Goal: Task Accomplishment & Management: Use online tool/utility

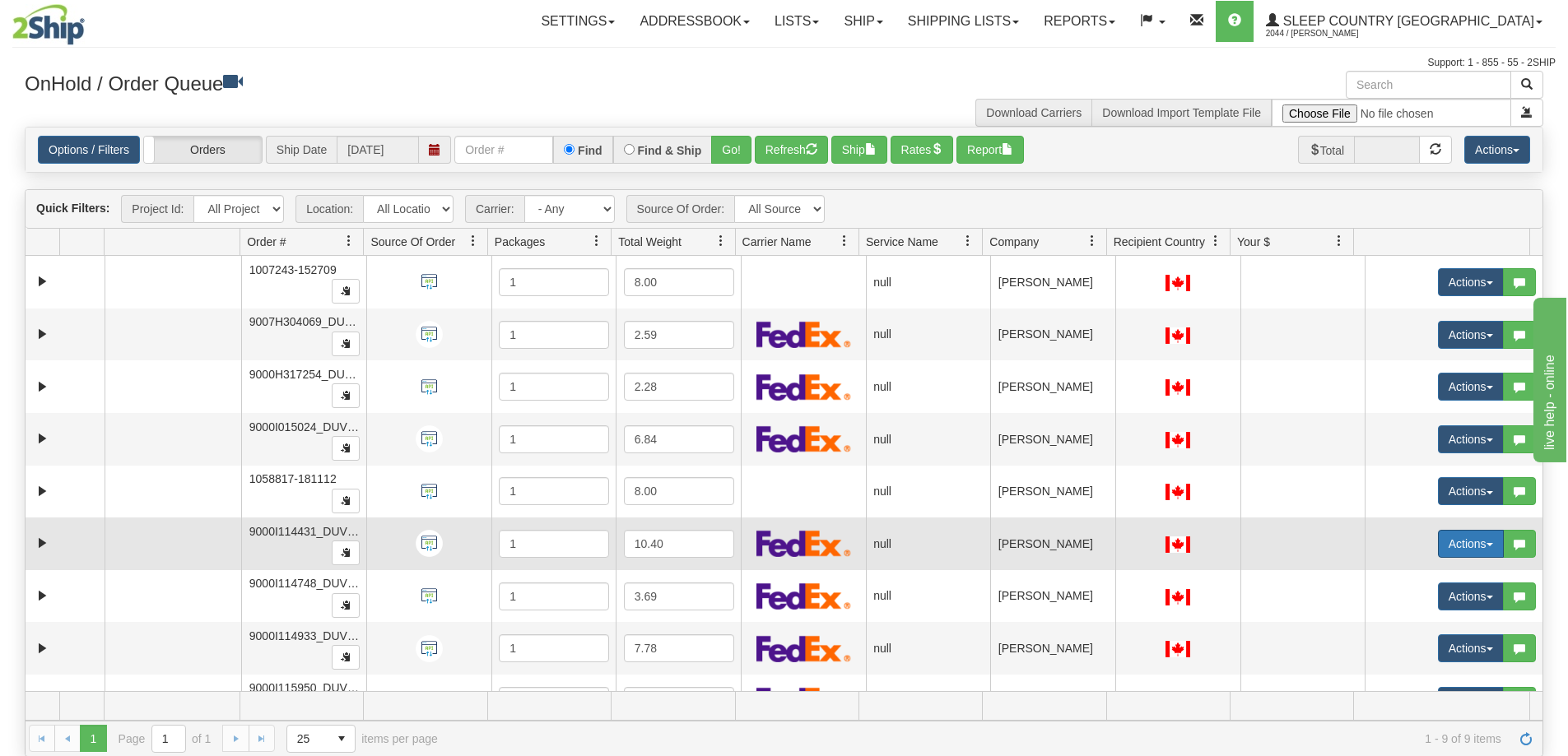
click at [1487, 544] on span "button" at bounding box center [1490, 545] width 7 height 3
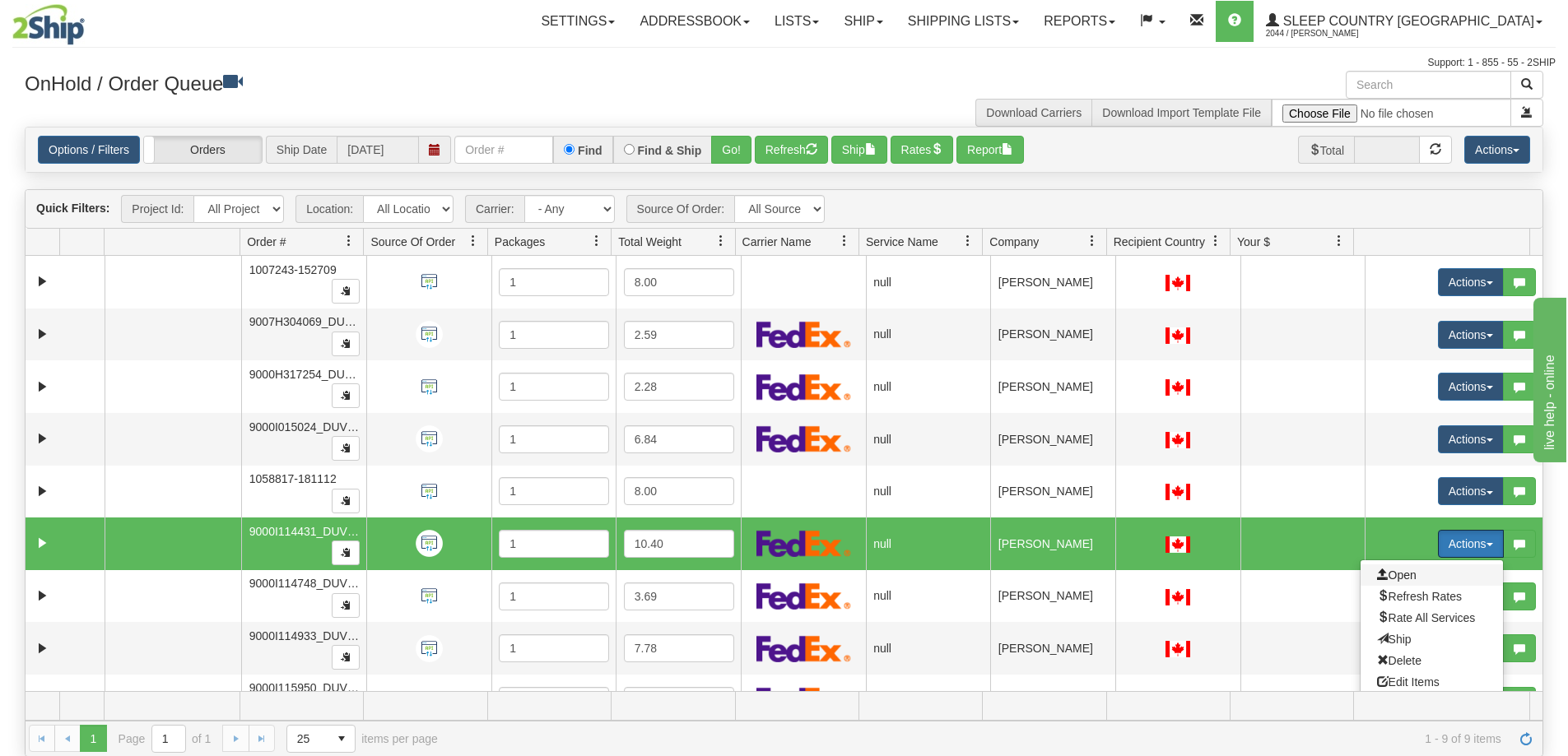
click at [1395, 577] on span "Open" at bounding box center [1397, 575] width 39 height 13
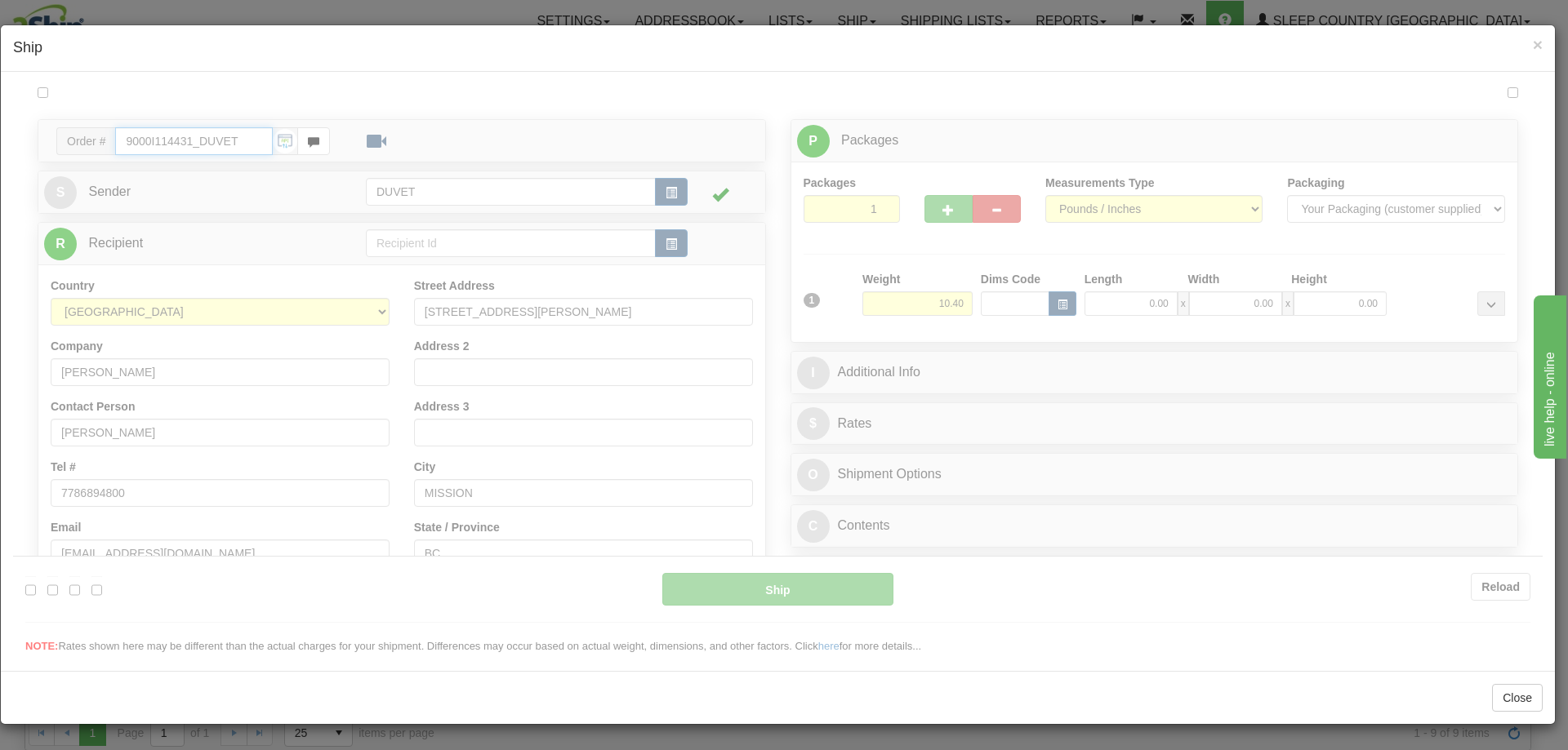
type input "06:48"
type input "16:00"
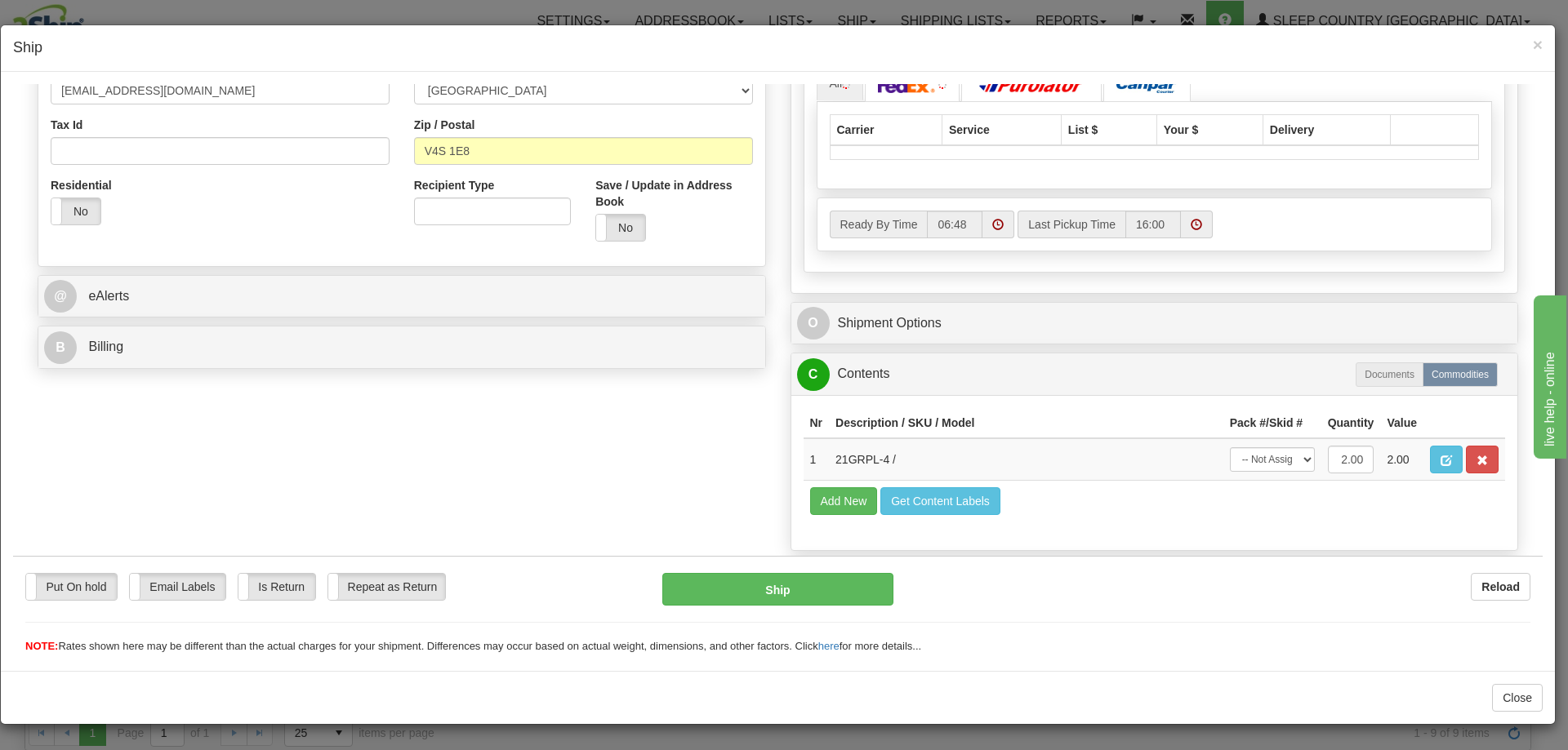
scroll to position [490, 0]
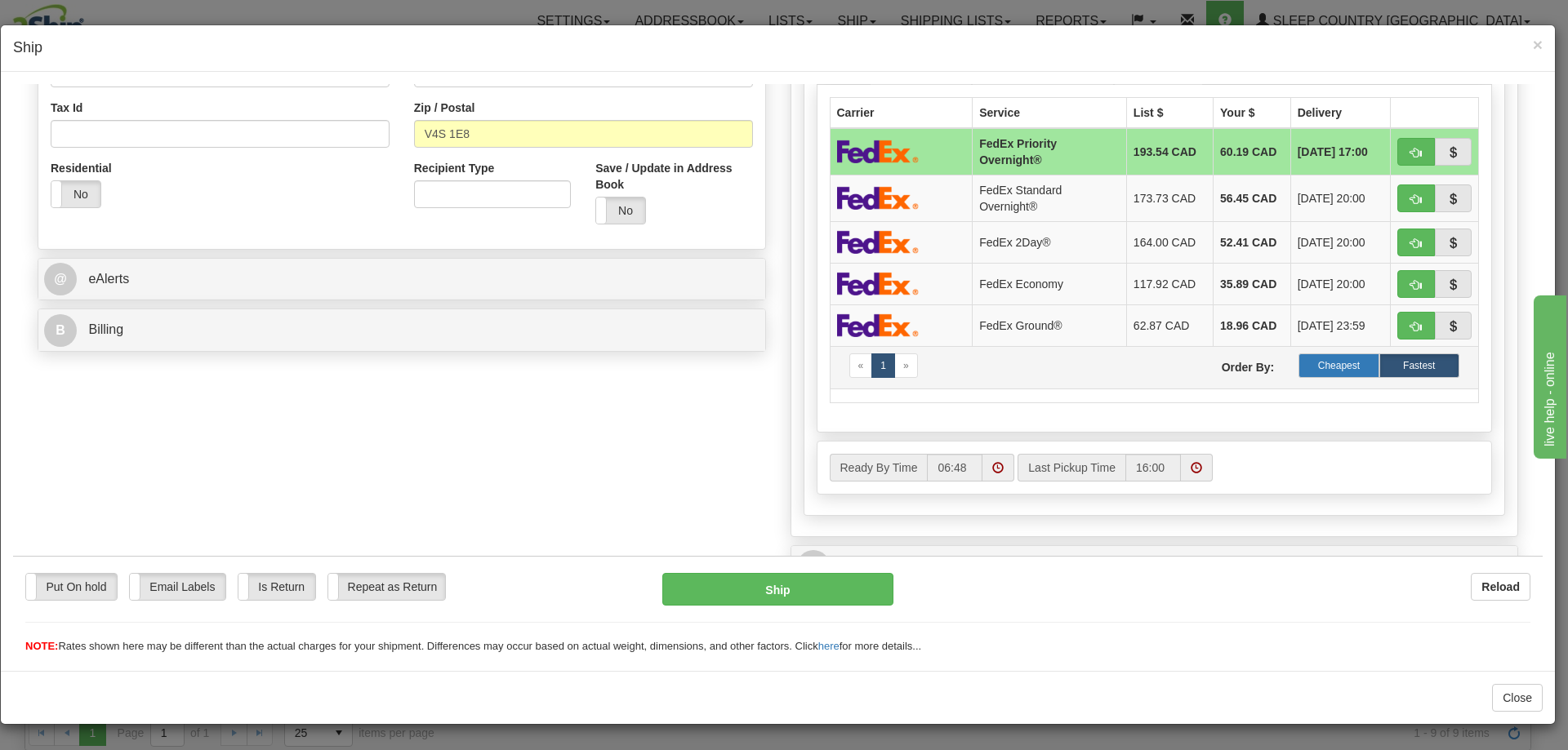
click at [1328, 361] on label "Cheapest" at bounding box center [1338, 364] width 80 height 25
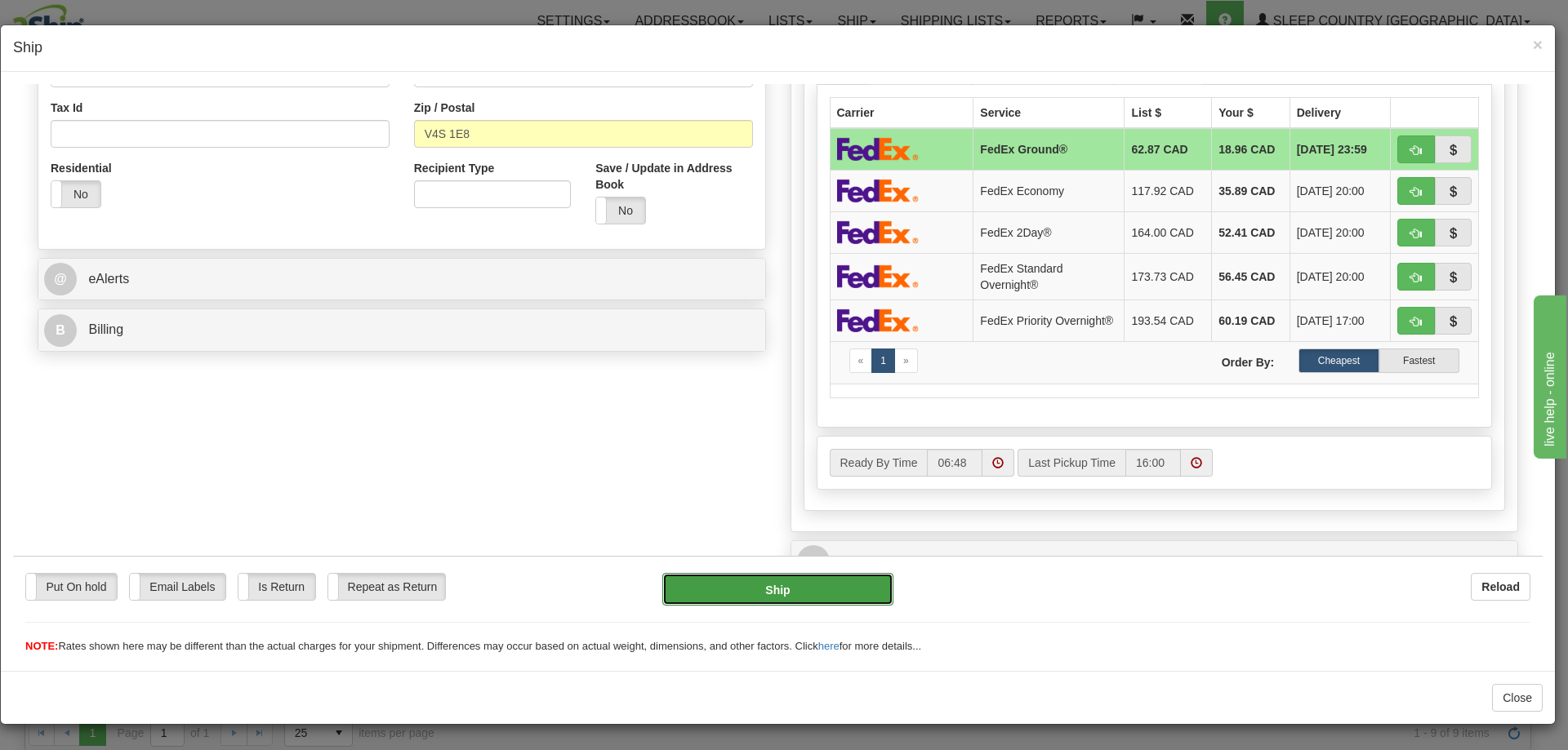
click at [770, 586] on button "Ship" at bounding box center [777, 588] width 231 height 33
type input "92"
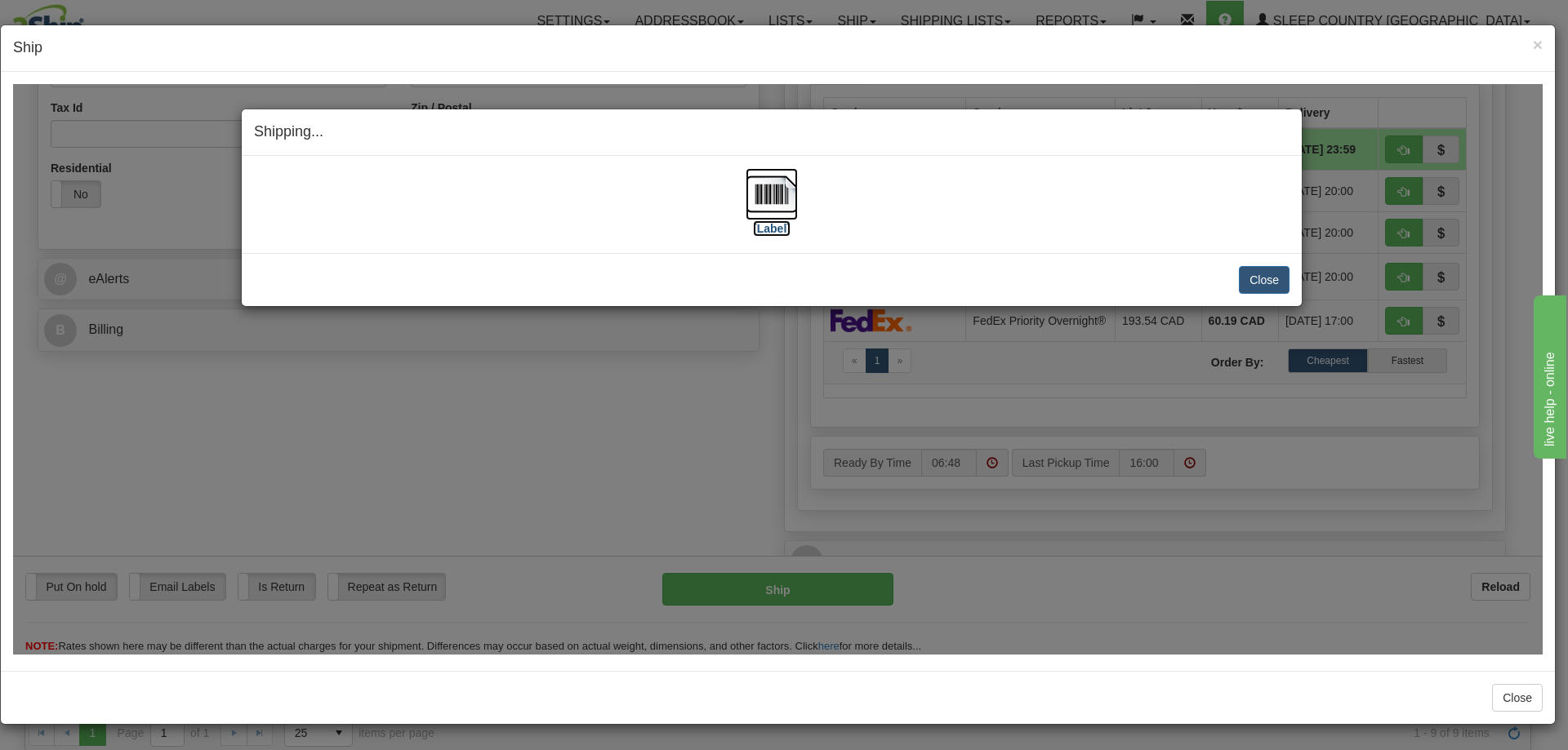
click at [774, 190] on img at bounding box center [772, 193] width 53 height 53
click at [1270, 281] on button "Close" at bounding box center [1264, 279] width 51 height 28
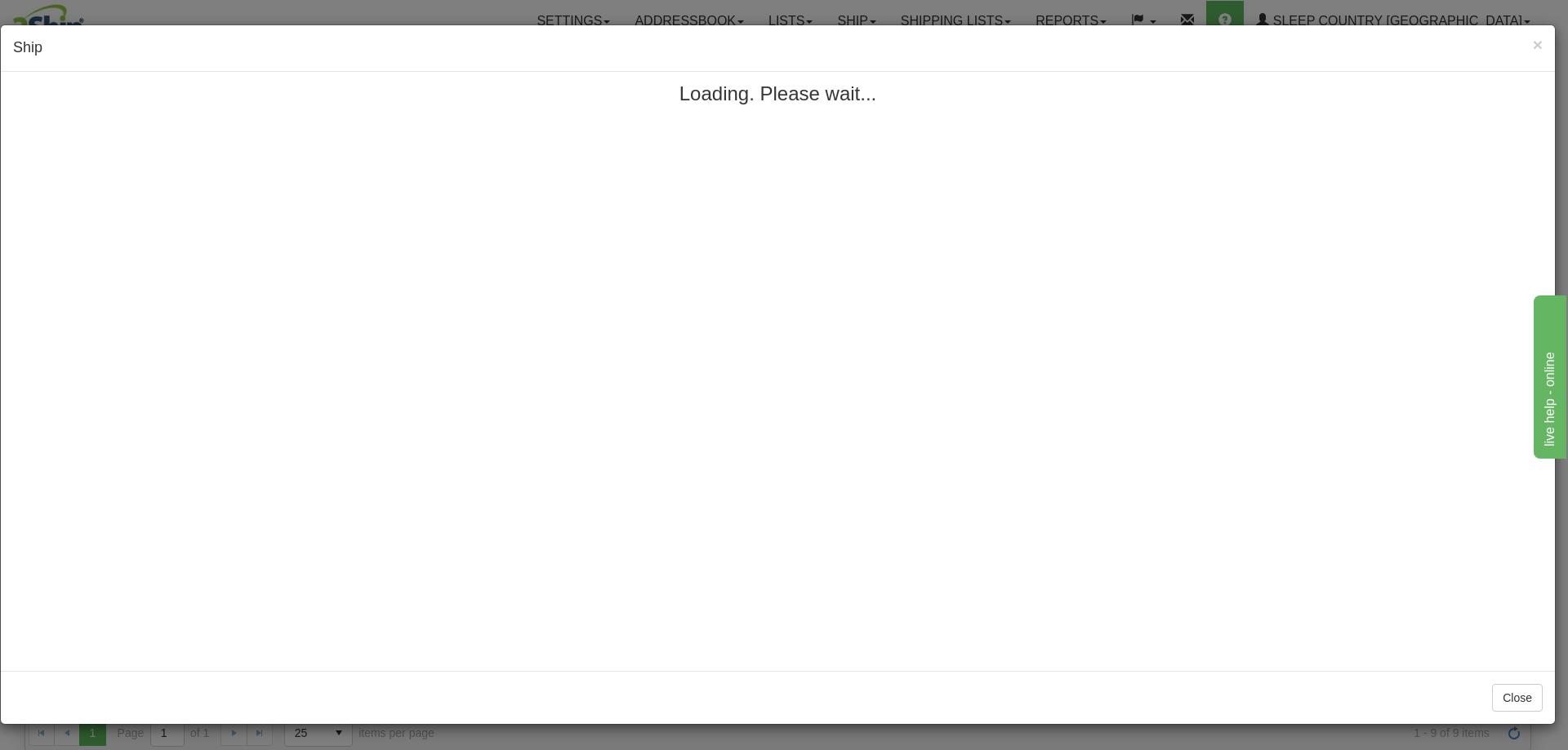
scroll to position [0, 0]
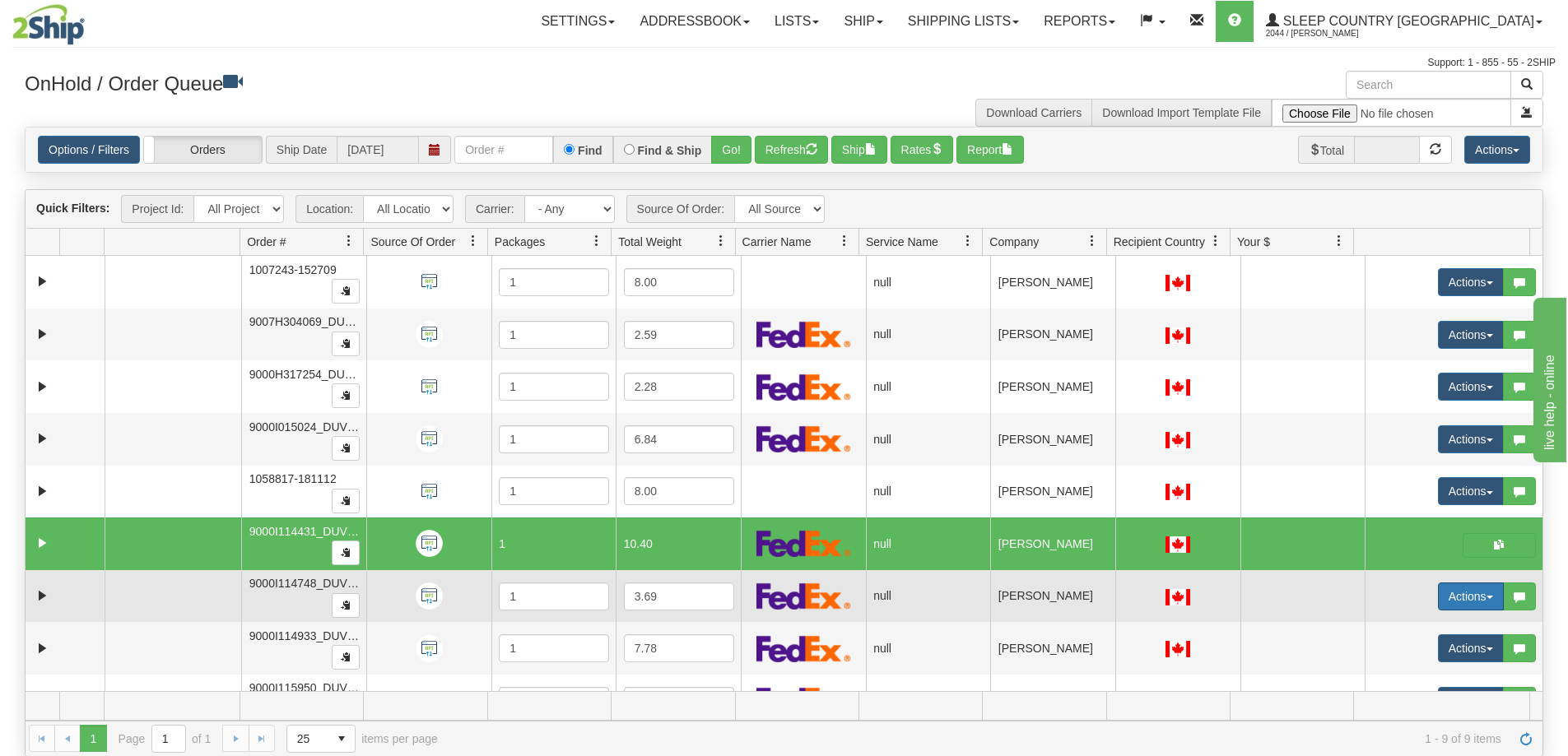
click at [1477, 595] on button "Actions" at bounding box center [1471, 596] width 66 height 28
click at [1396, 630] on span "Open" at bounding box center [1397, 627] width 39 height 13
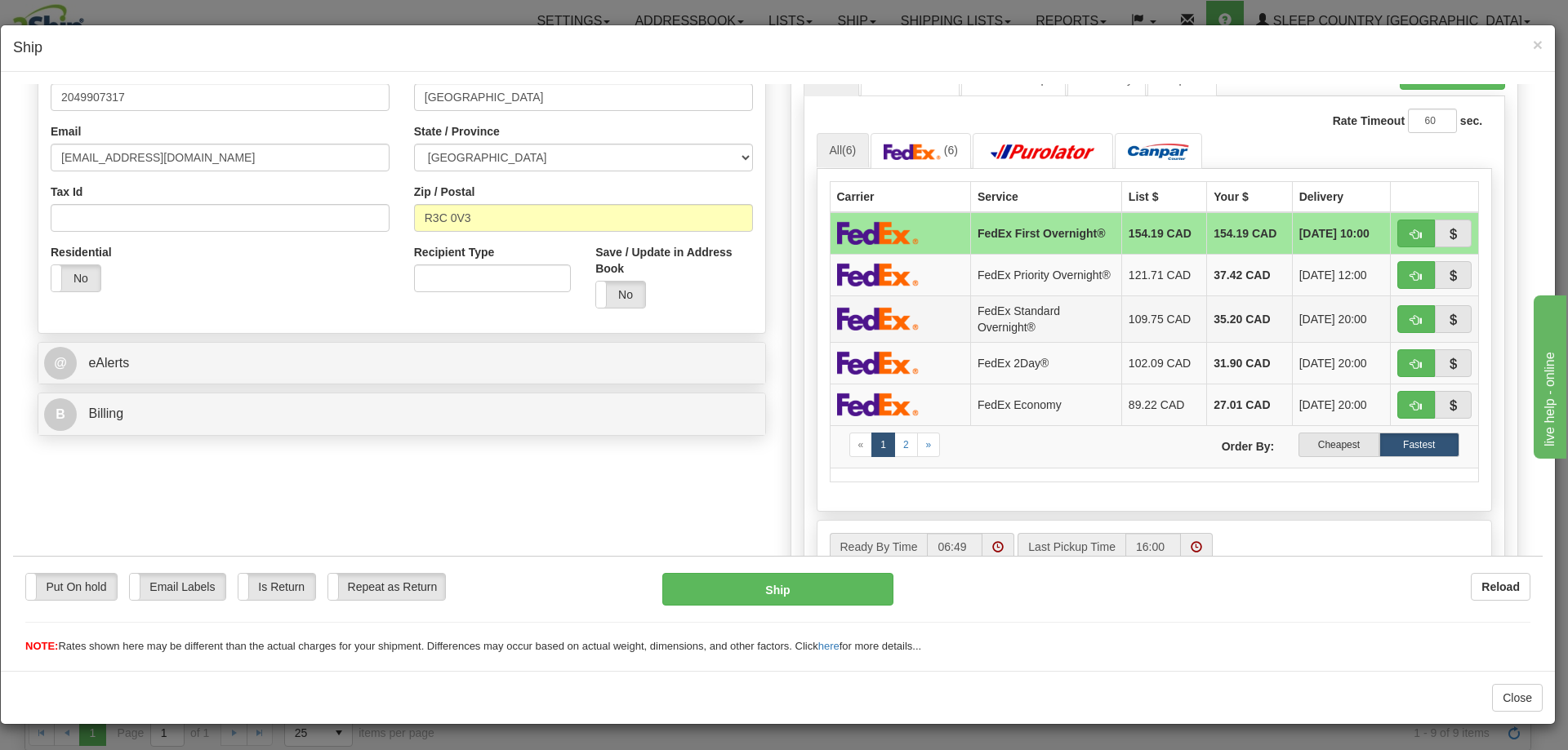
scroll to position [408, 0]
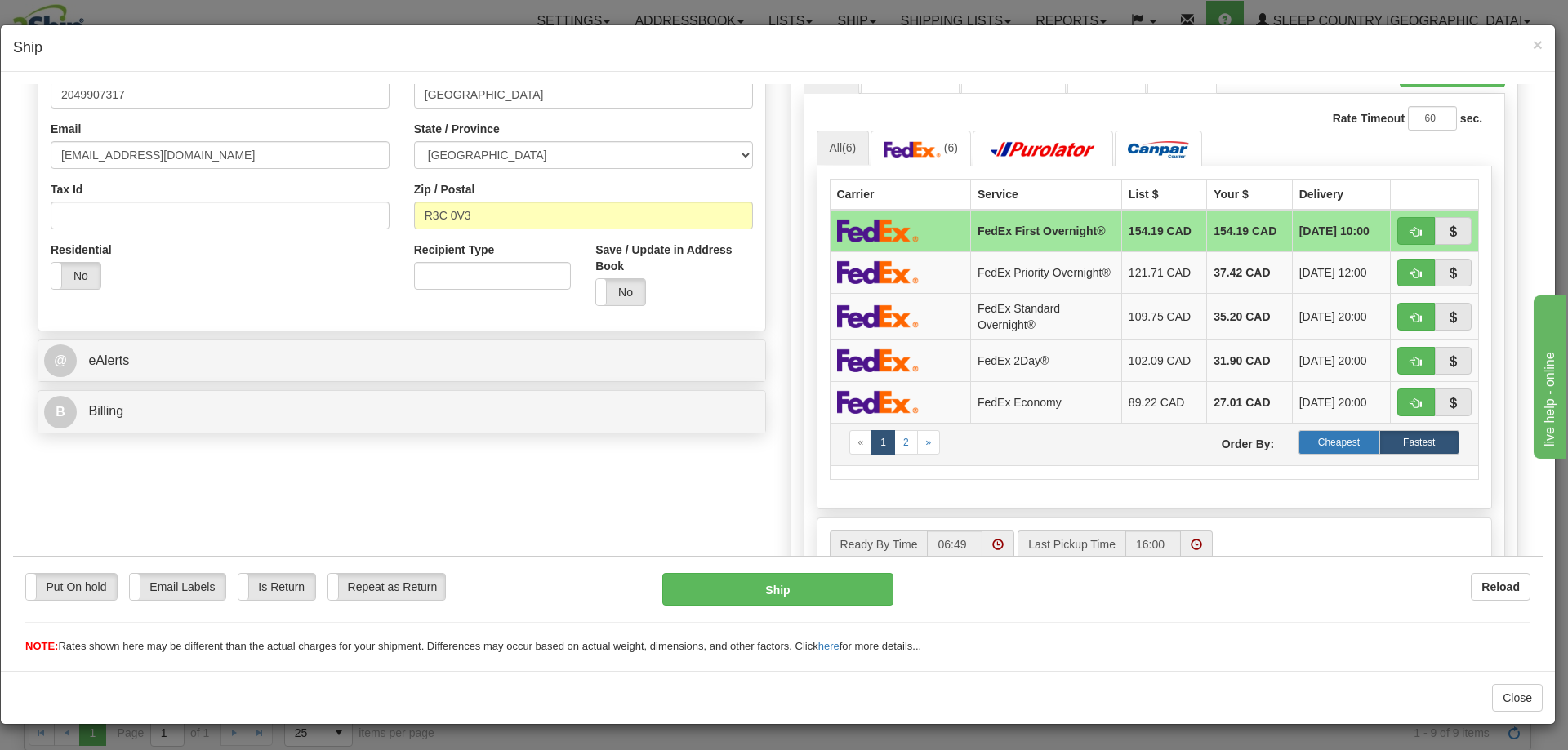
click at [1323, 443] on label "Cheapest" at bounding box center [1338, 442] width 80 height 25
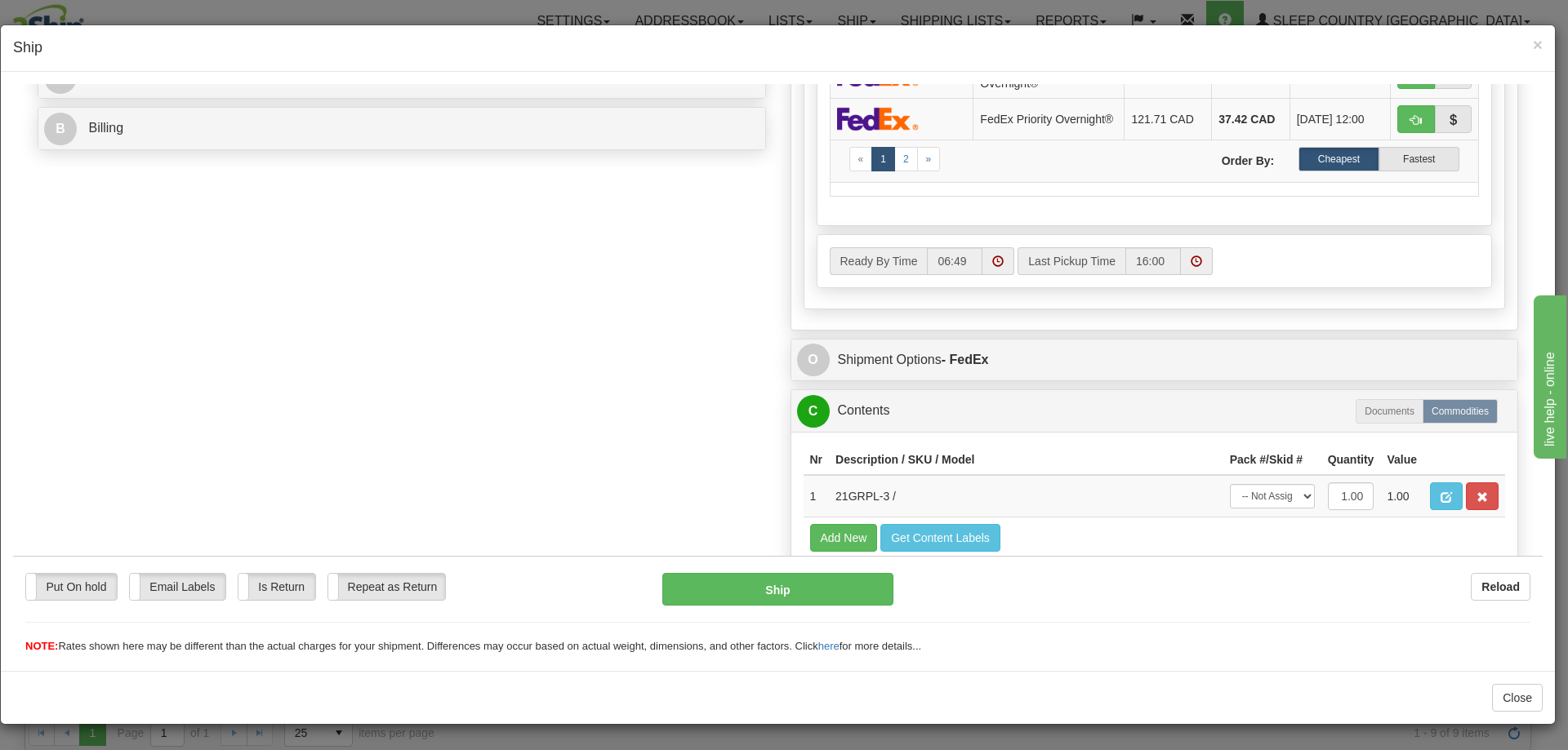
scroll to position [735, 0]
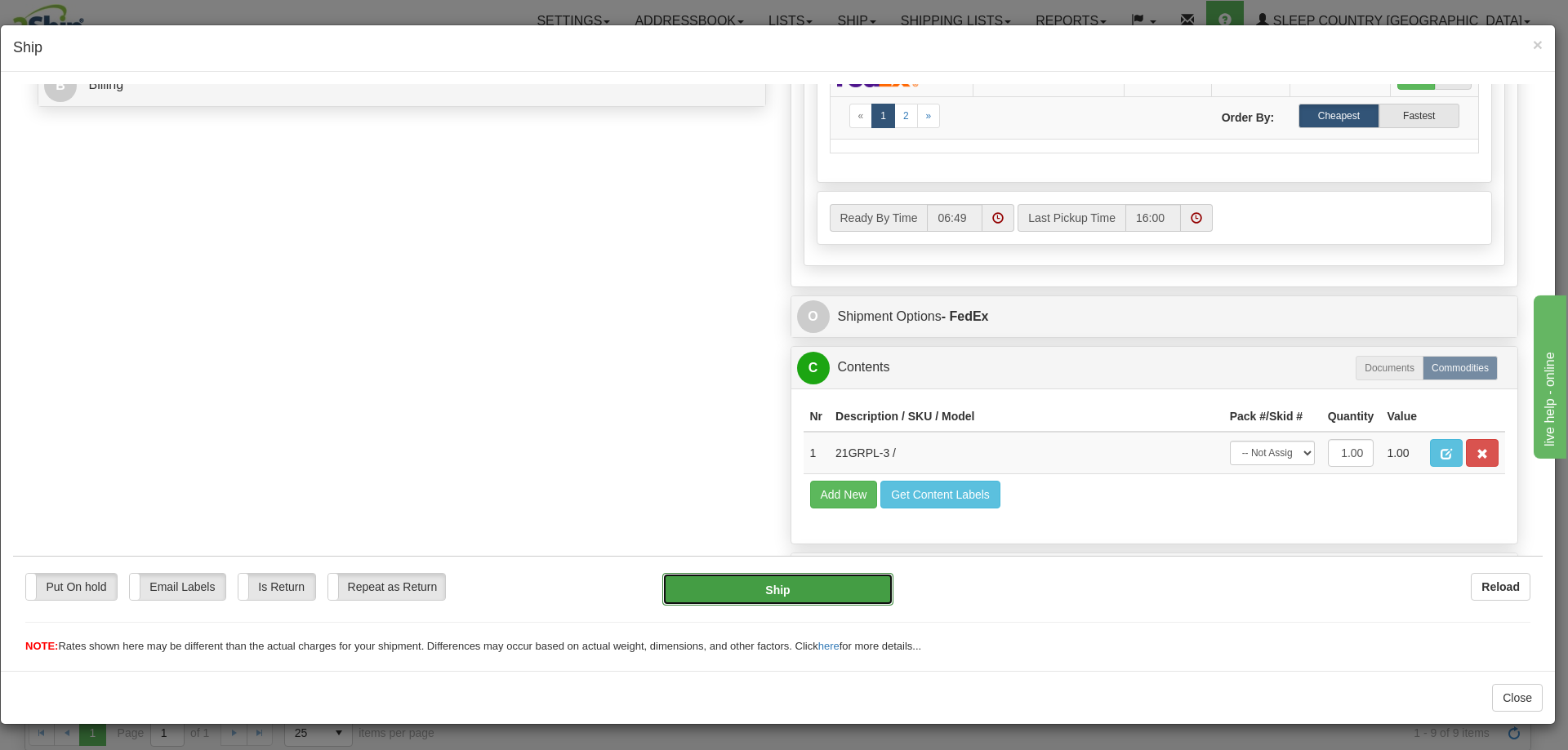
click at [765, 588] on button "Ship" at bounding box center [777, 588] width 231 height 33
type input "92"
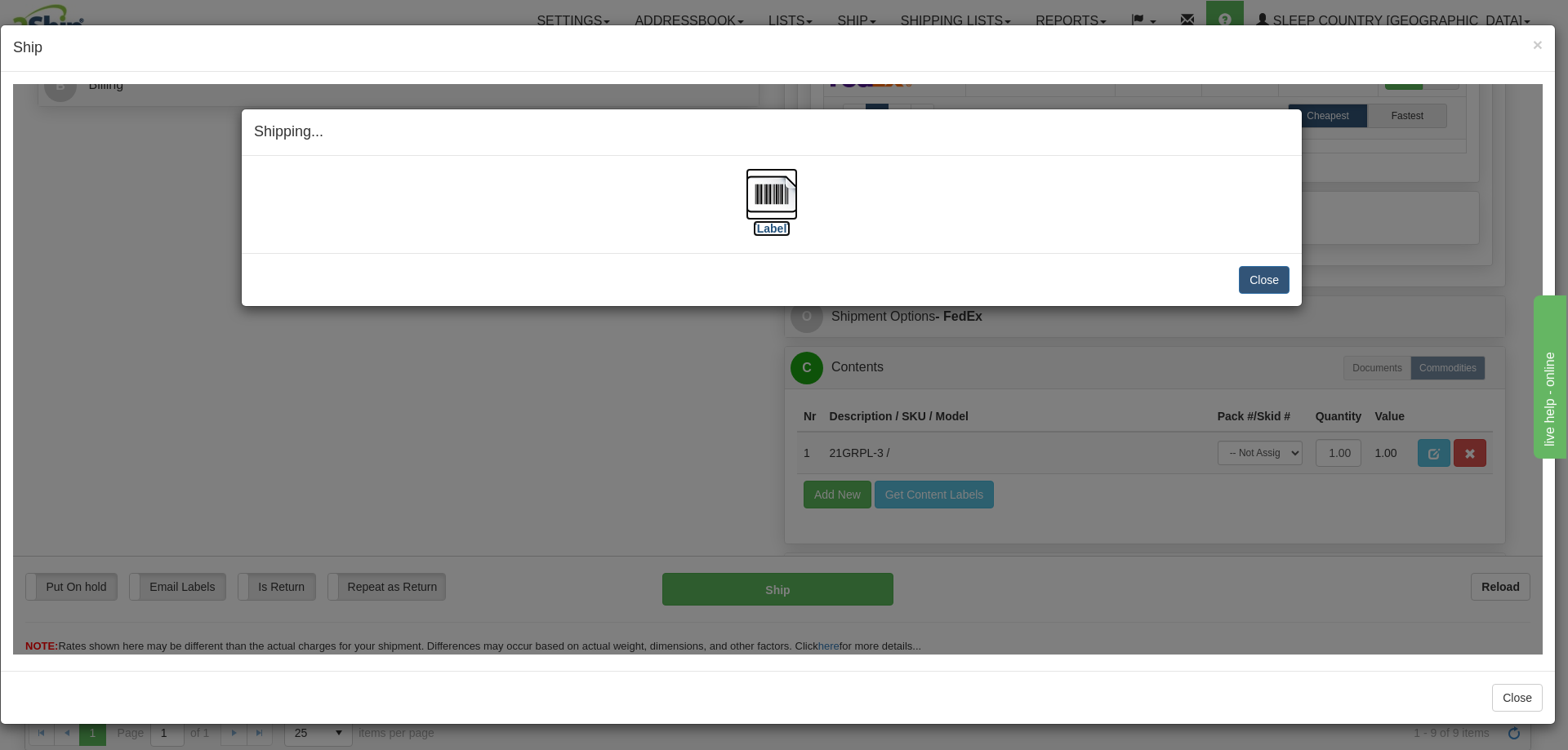
click at [770, 188] on img at bounding box center [772, 193] width 53 height 53
click at [1265, 279] on button "Close" at bounding box center [1264, 279] width 51 height 28
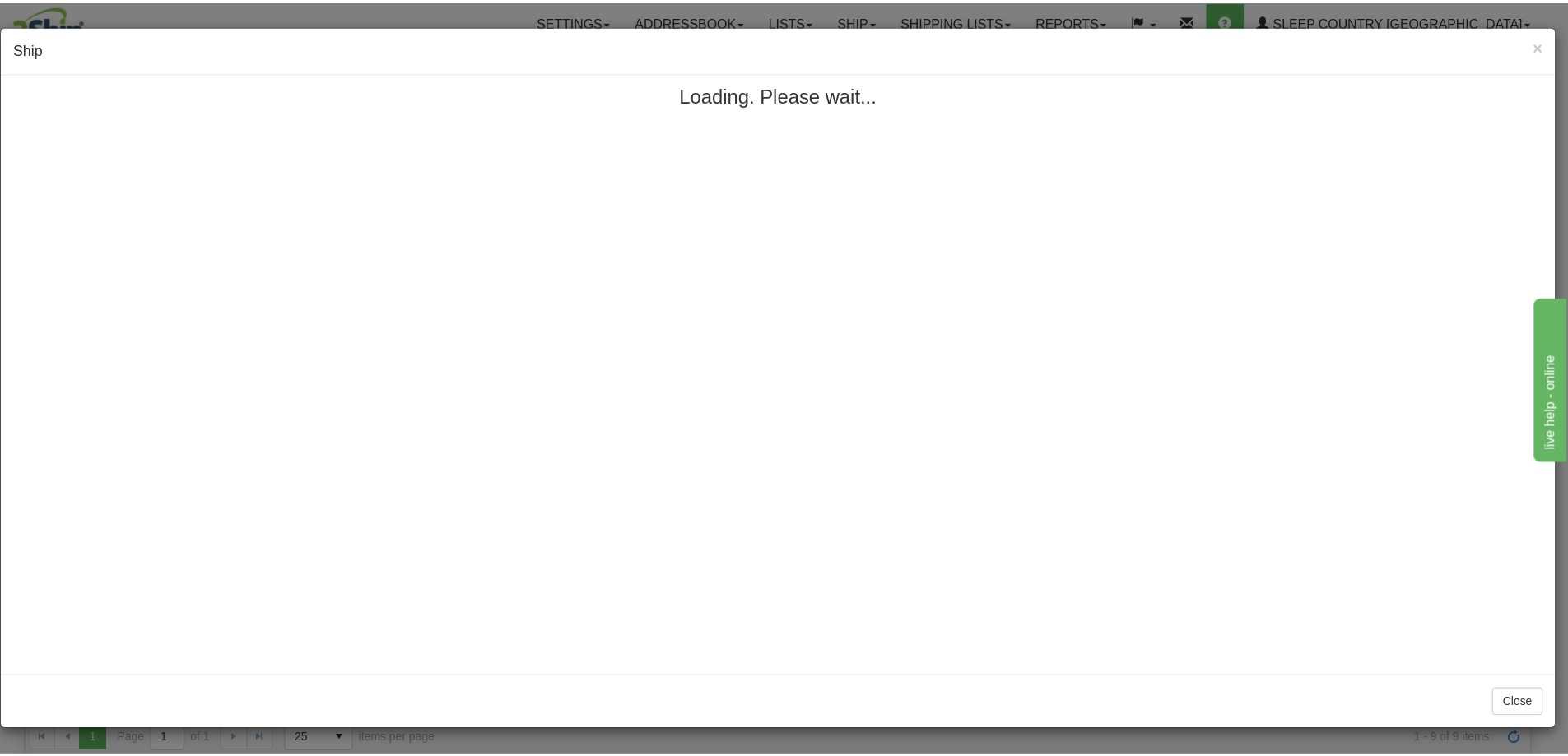
scroll to position [0, 0]
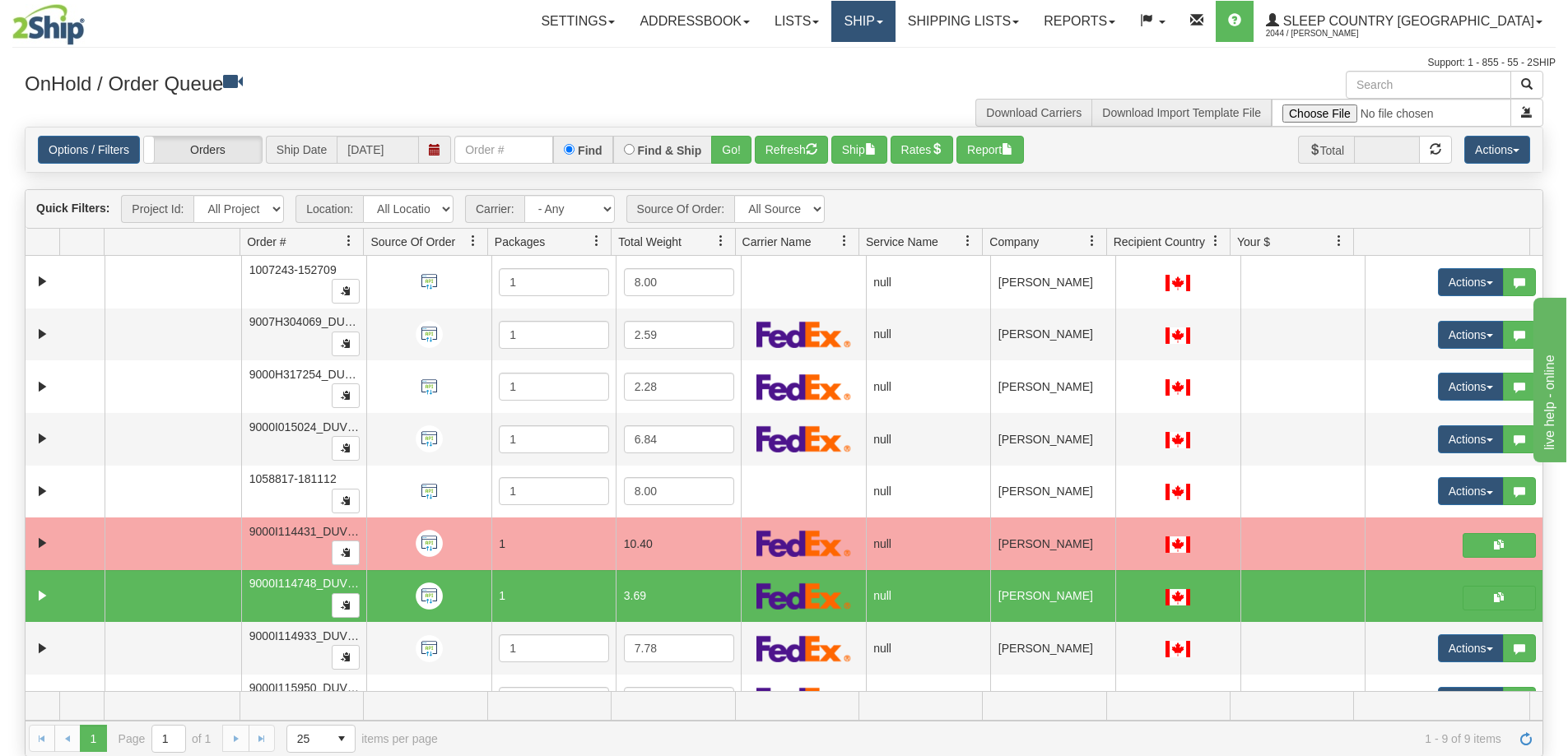
click at [895, 16] on link "Ship" at bounding box center [863, 21] width 63 height 41
click at [878, 74] on span "OnHold / Order Queue" at bounding box center [820, 79] width 116 height 13
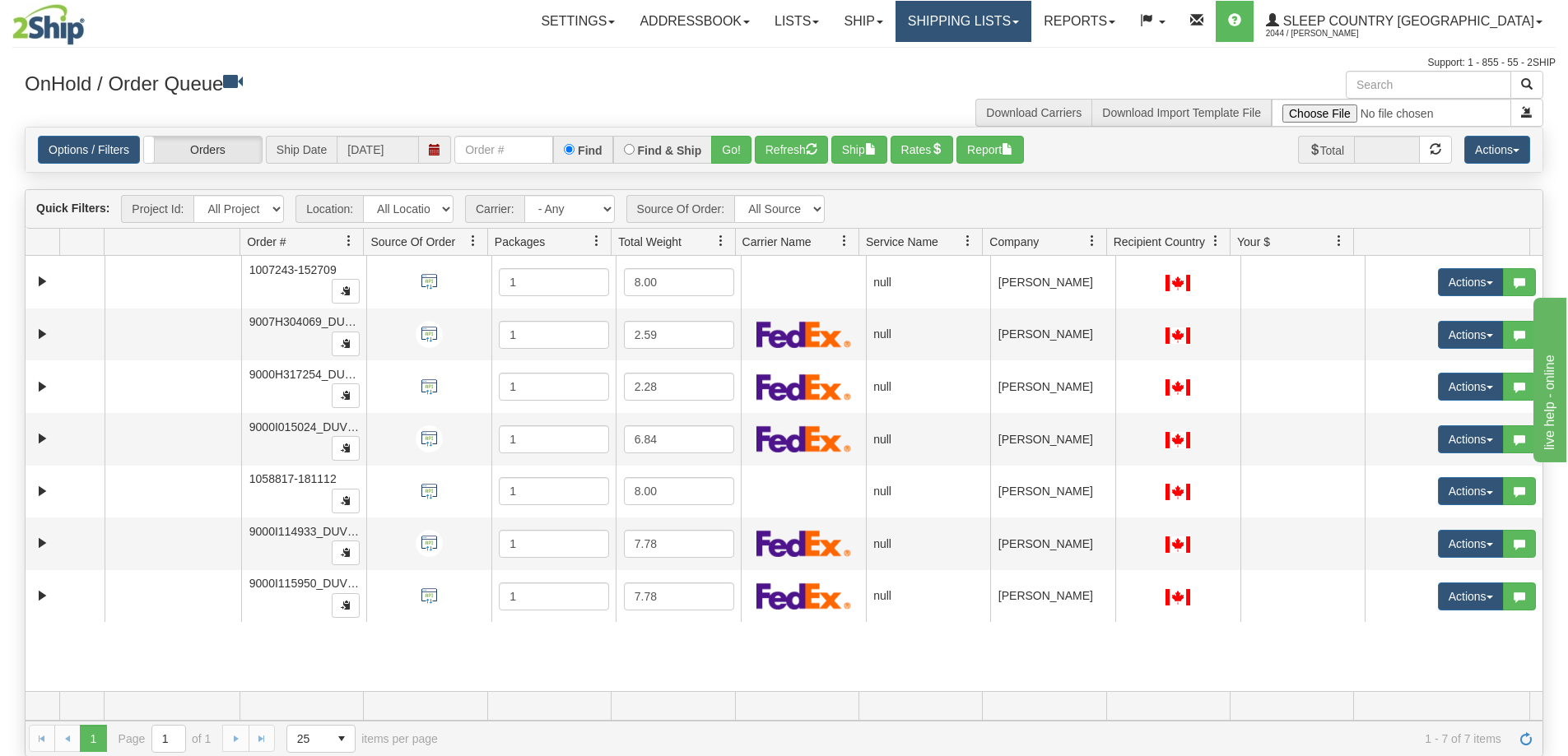
click at [1031, 23] on link "Shipping lists" at bounding box center [963, 21] width 136 height 41
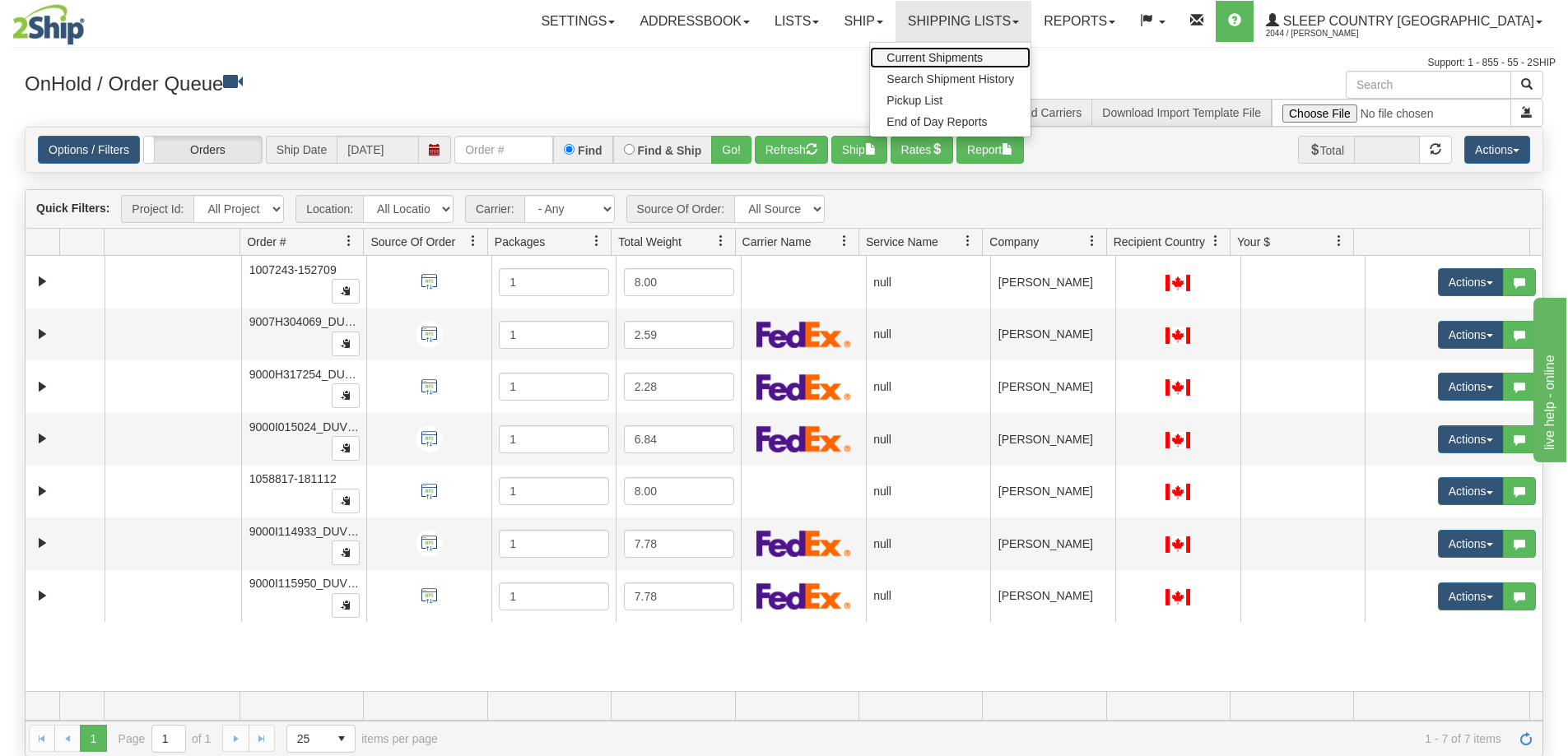
click at [983, 58] on span "Current Shipments" at bounding box center [935, 57] width 97 height 13
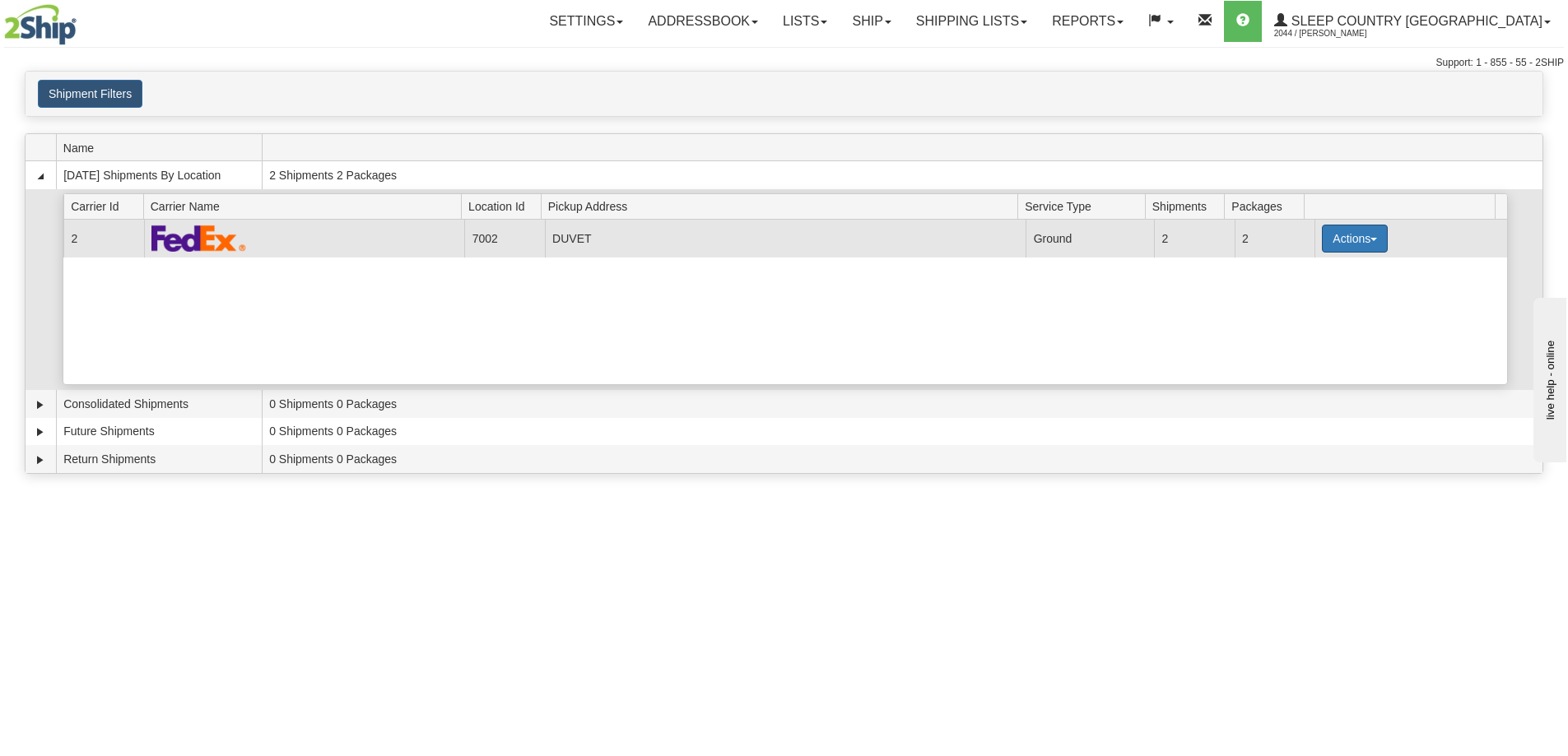
click at [1371, 239] on span "button" at bounding box center [1374, 239] width 7 height 3
click at [1314, 316] on span "Pickup" at bounding box center [1293, 311] width 44 height 11
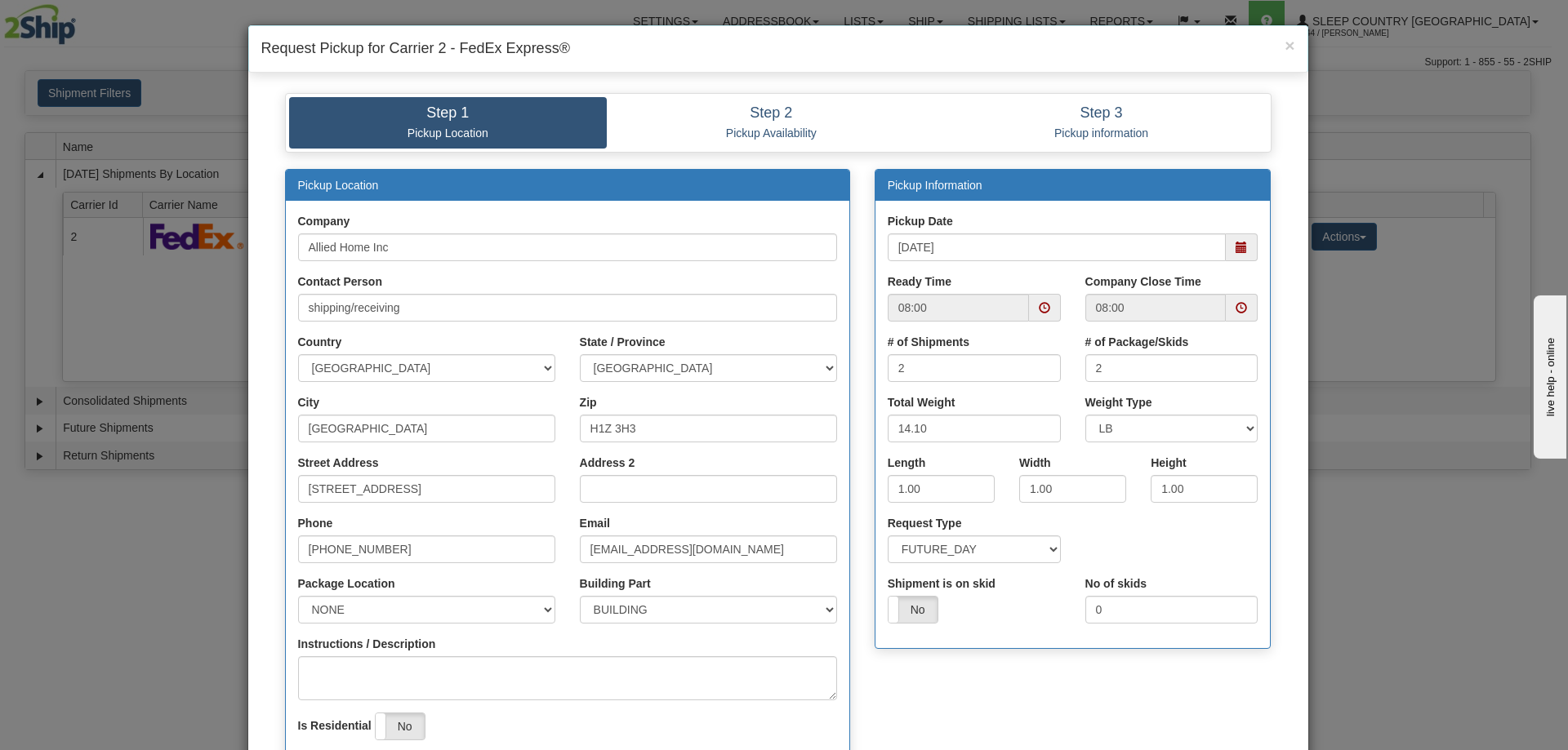
click at [1236, 307] on span at bounding box center [1241, 307] width 11 height 11
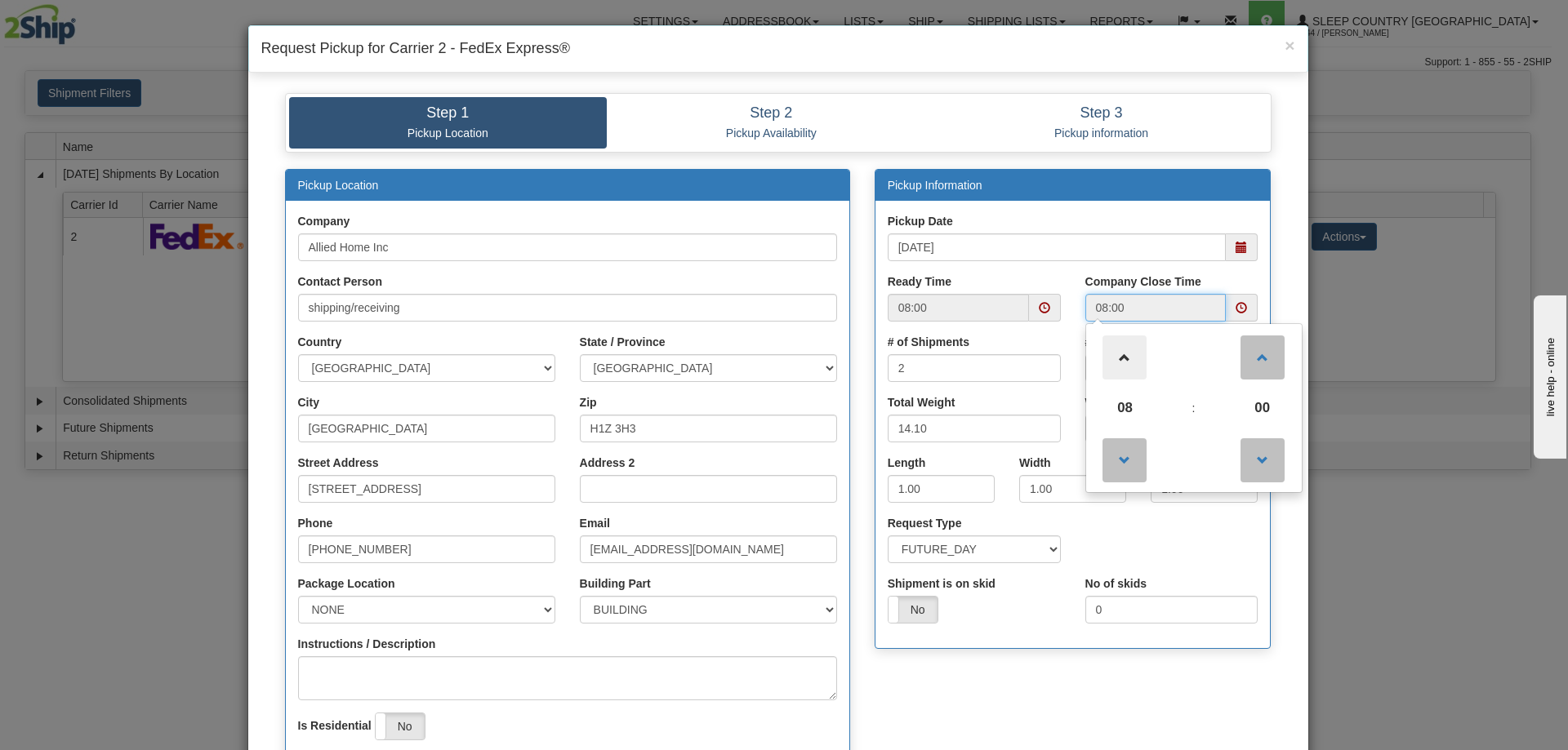
click at [1116, 353] on span at bounding box center [1125, 358] width 44 height 44
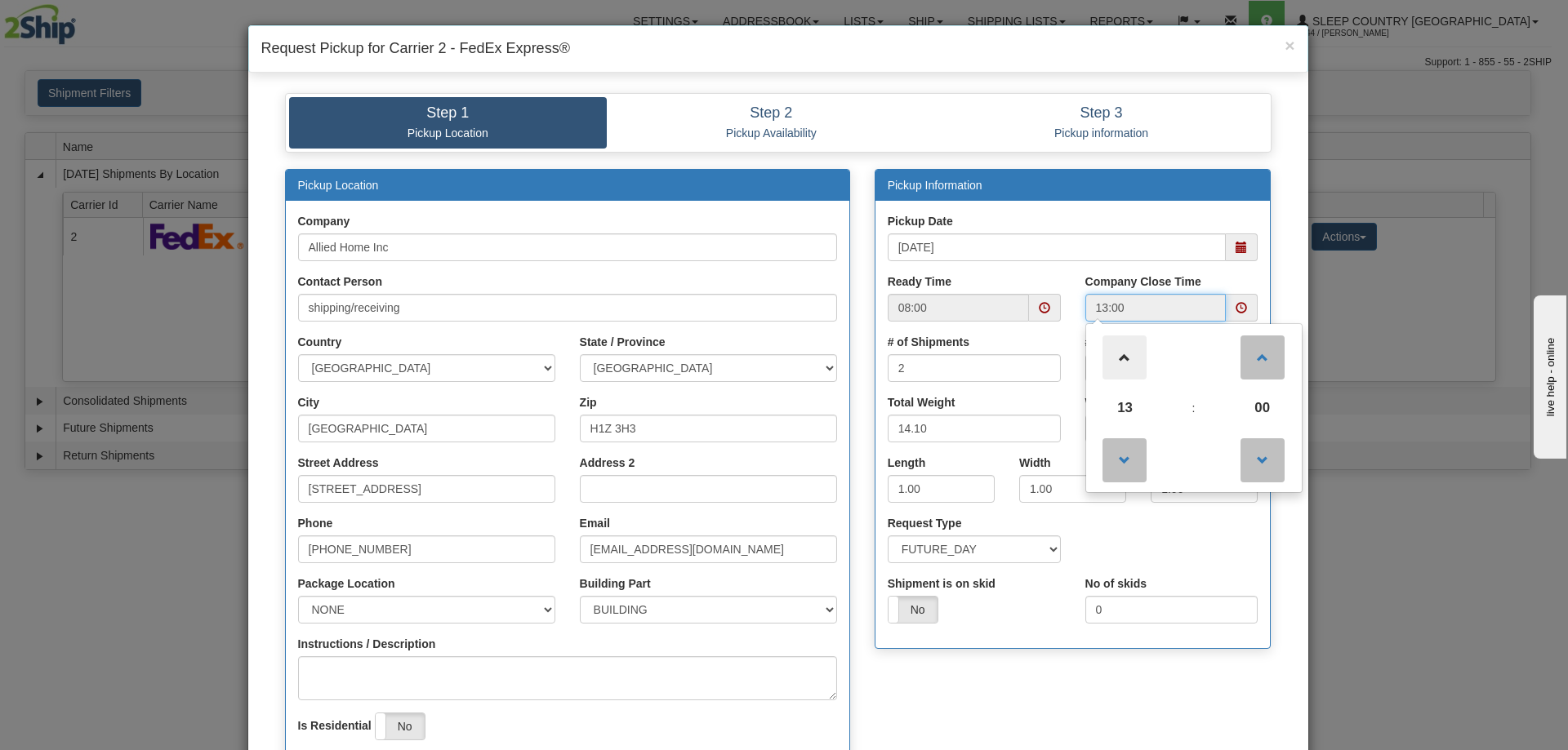
click at [1116, 353] on span at bounding box center [1125, 358] width 44 height 44
type input "15:00"
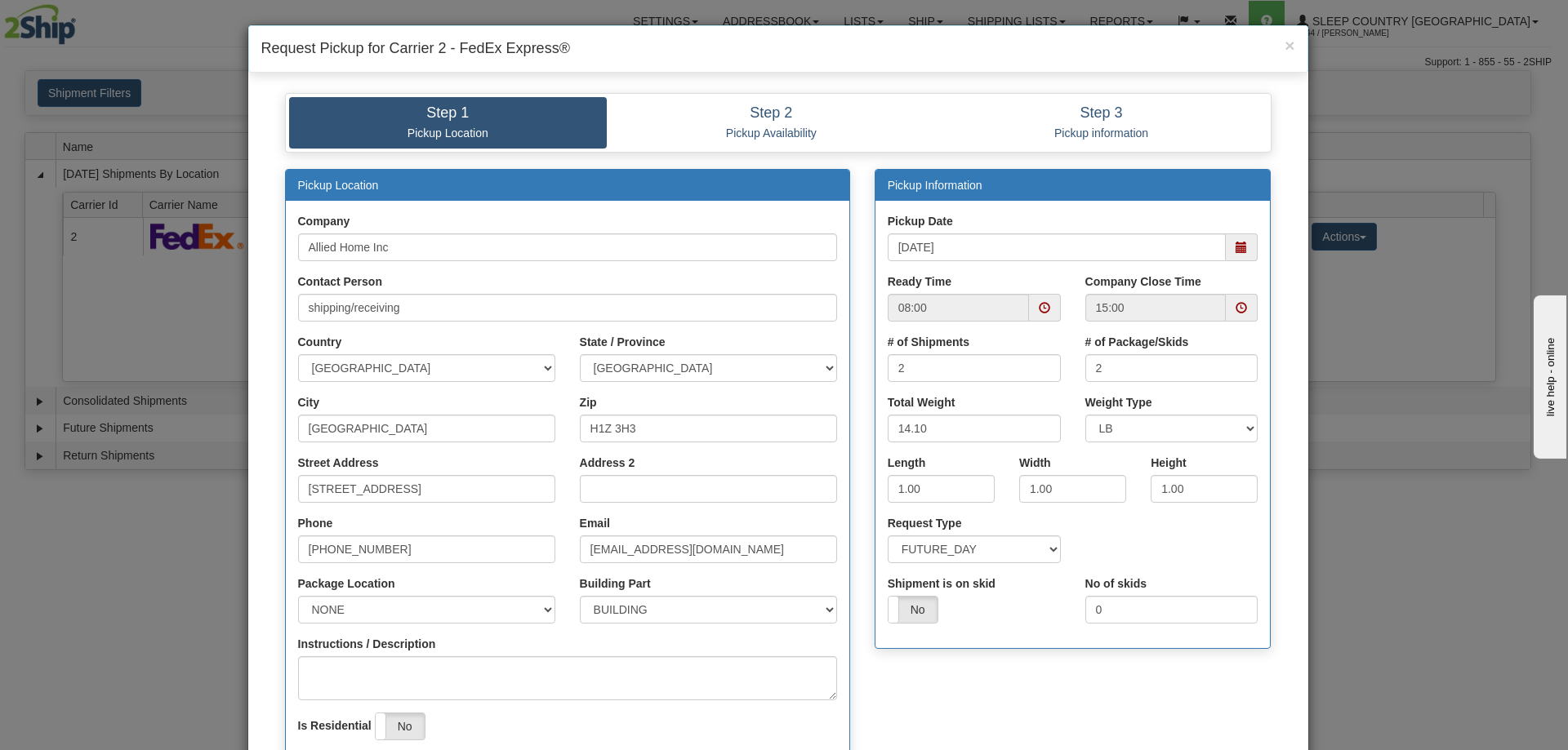
click at [1020, 680] on div "Pickup Location Company Allied Home Inc Contact Person shipping/receiving Count…" at bounding box center [778, 496] width 1011 height 654
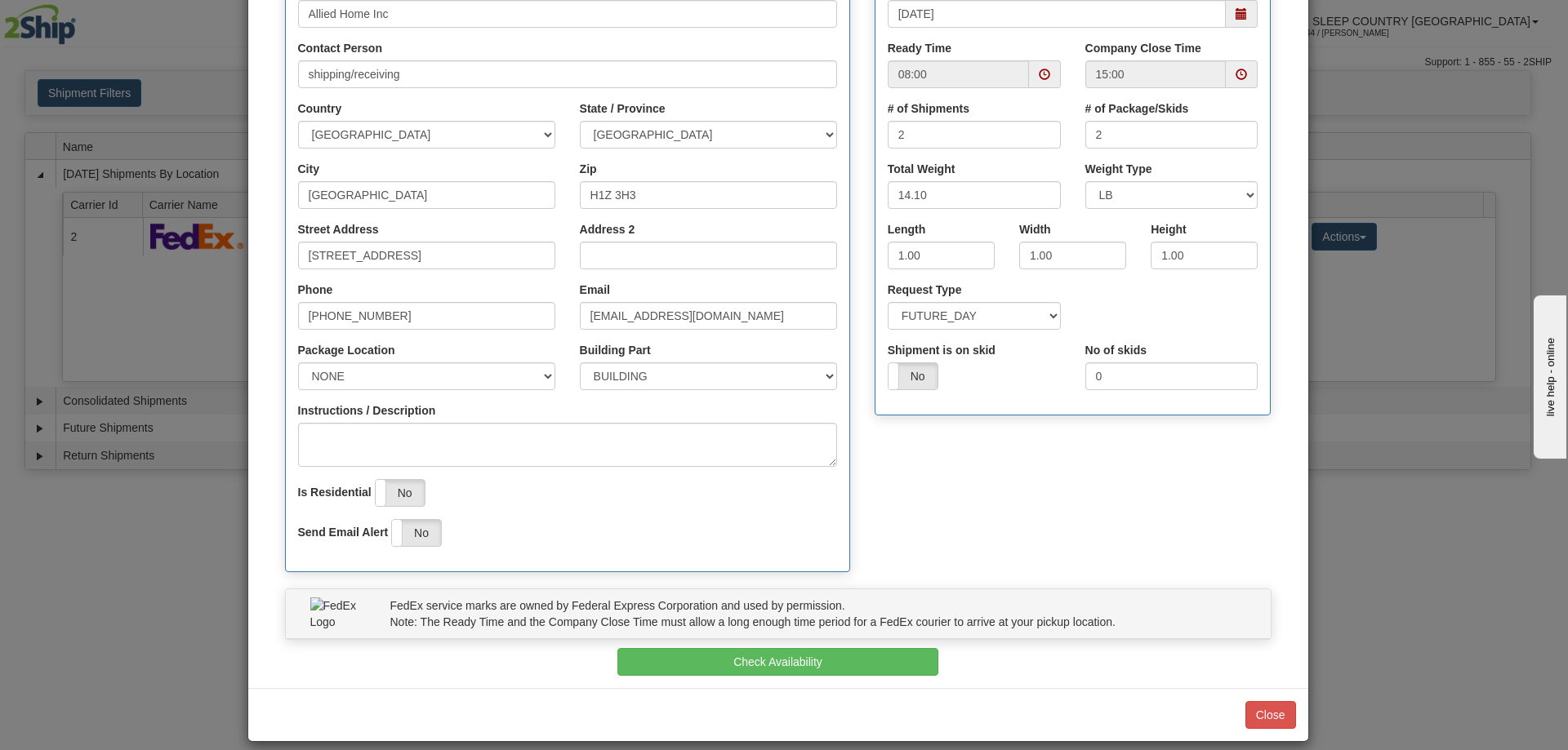
scroll to position [250, 0]
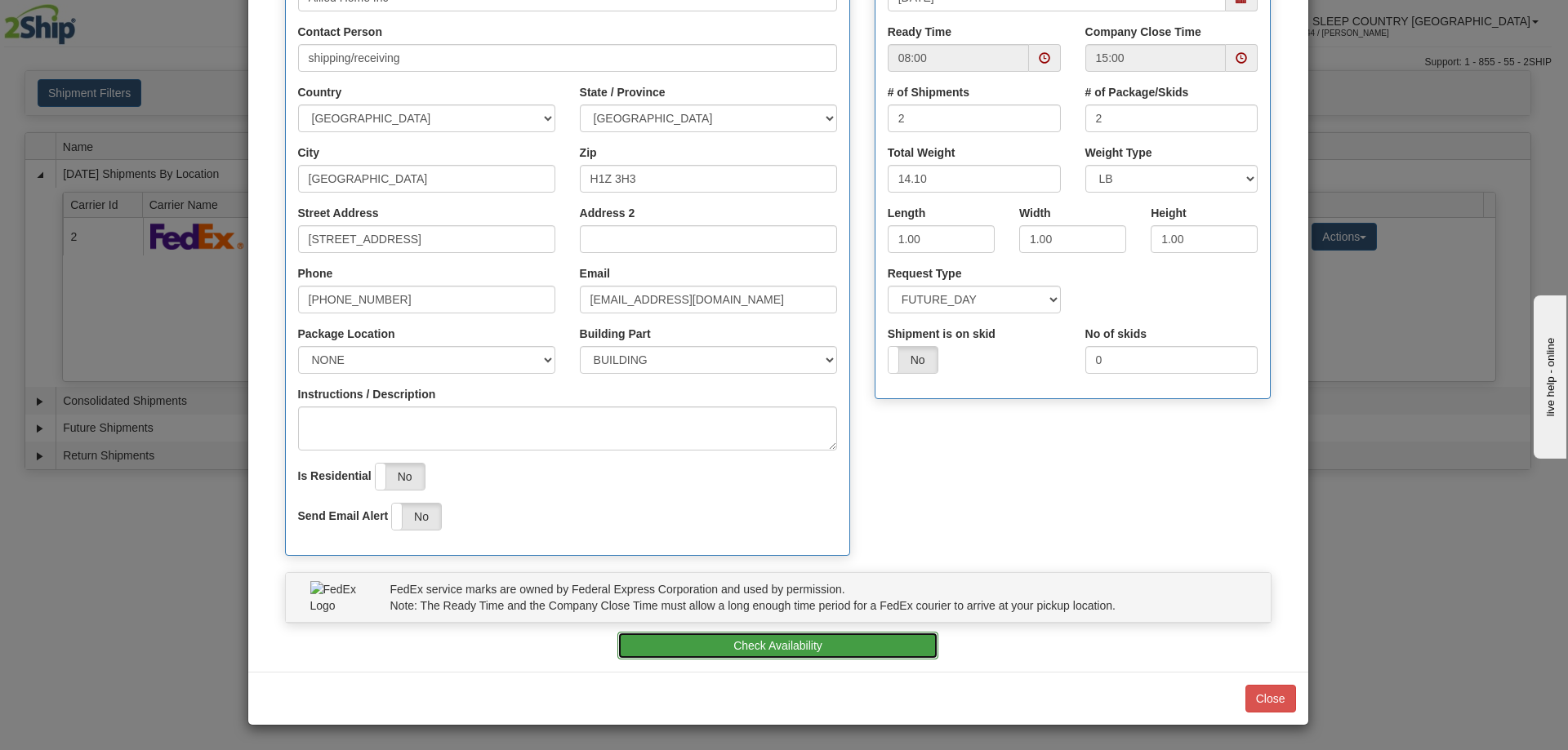
click at [765, 646] on button "Check Availability" at bounding box center [777, 646] width 321 height 28
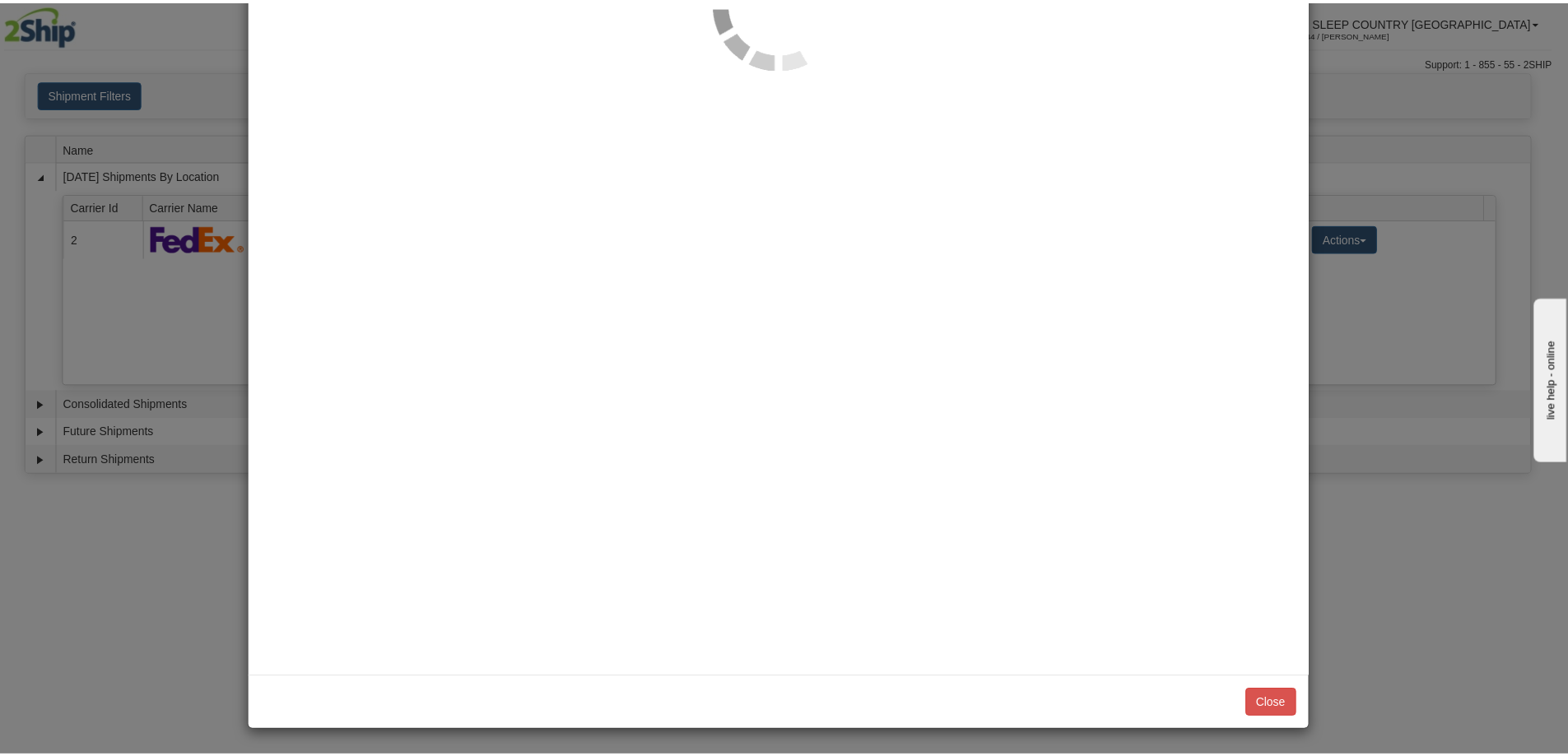
scroll to position [0, 0]
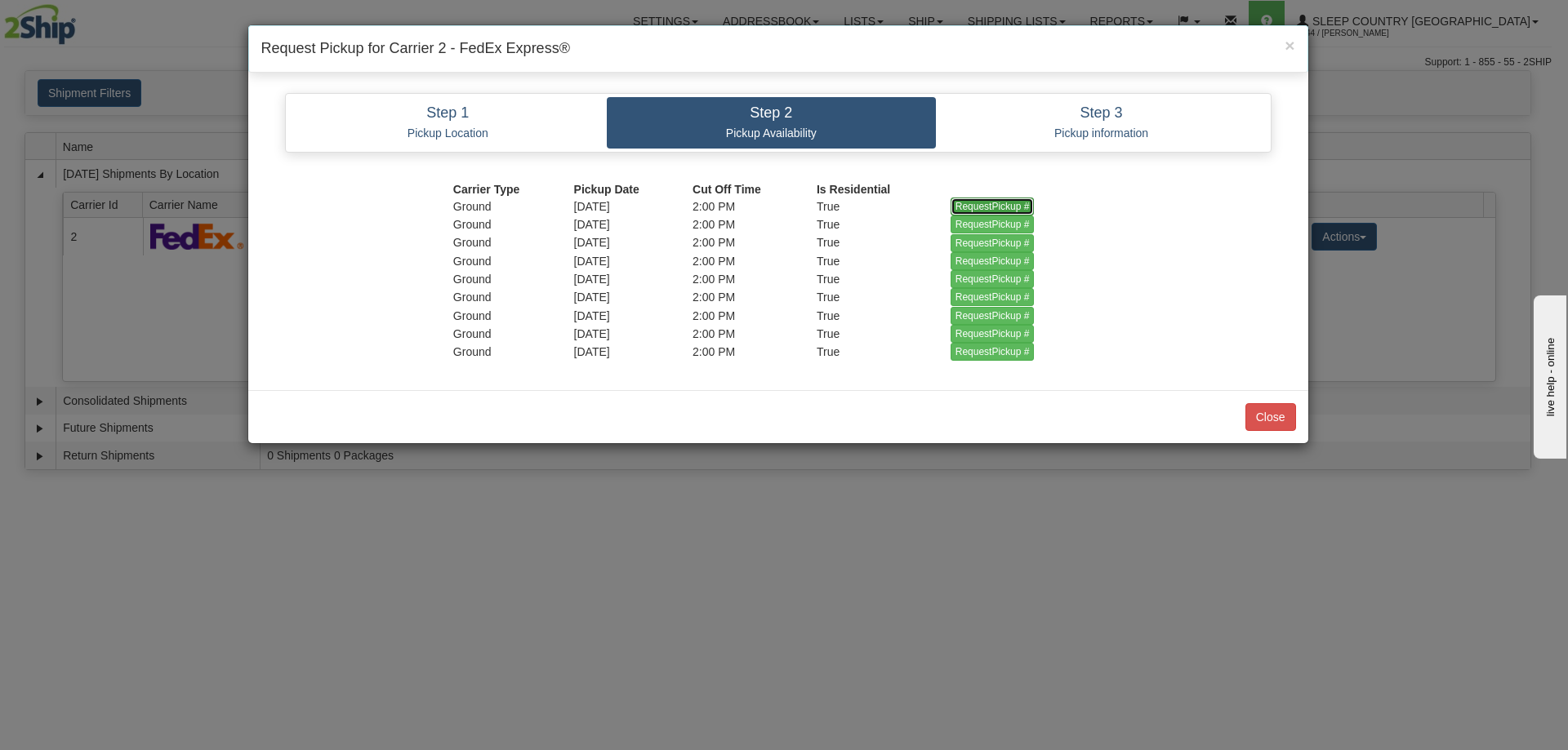
click at [1011, 203] on input "RequestPickup #" at bounding box center [992, 206] width 84 height 18
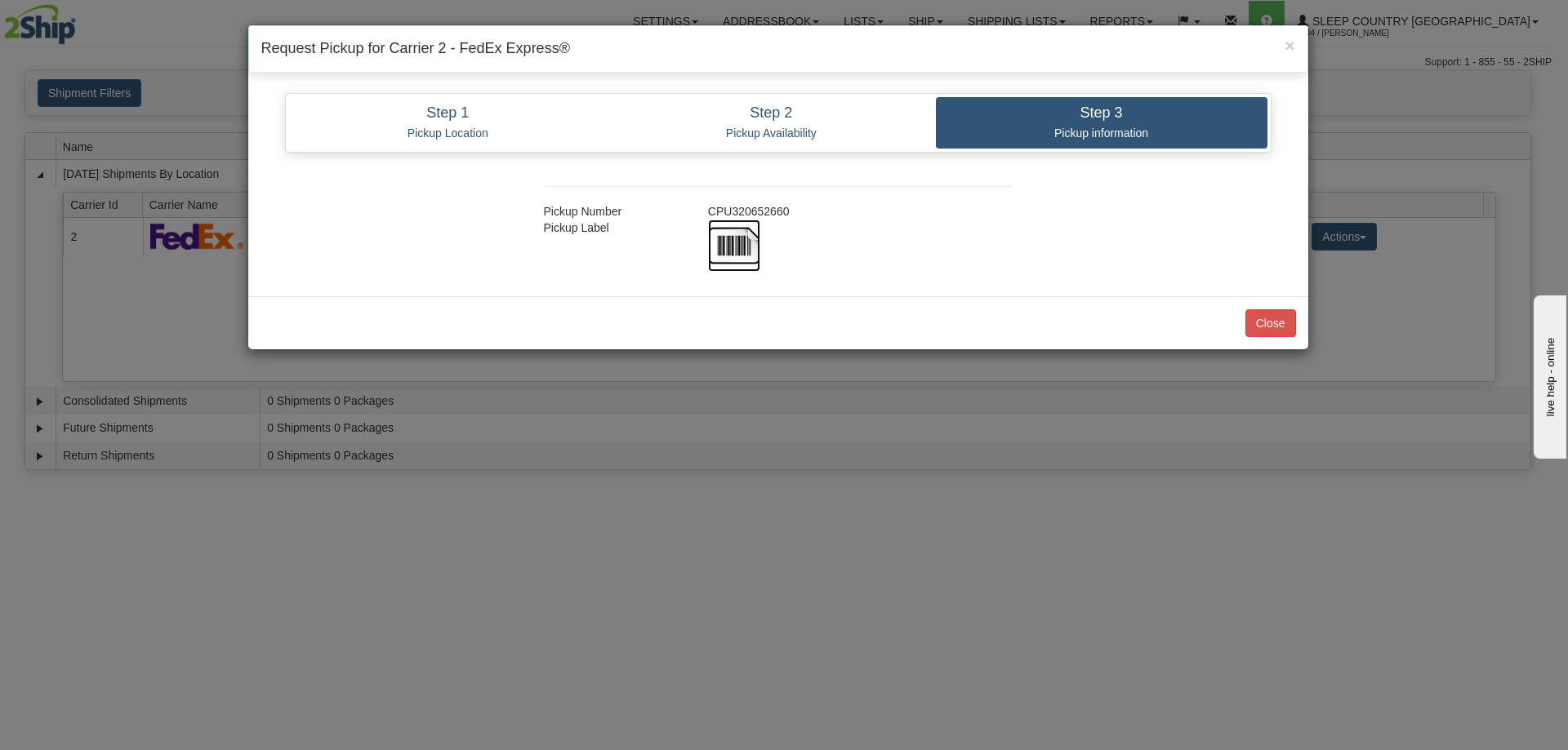
click at [731, 243] on img at bounding box center [734, 246] width 53 height 53
click at [1267, 324] on button "Close" at bounding box center [1271, 323] width 51 height 28
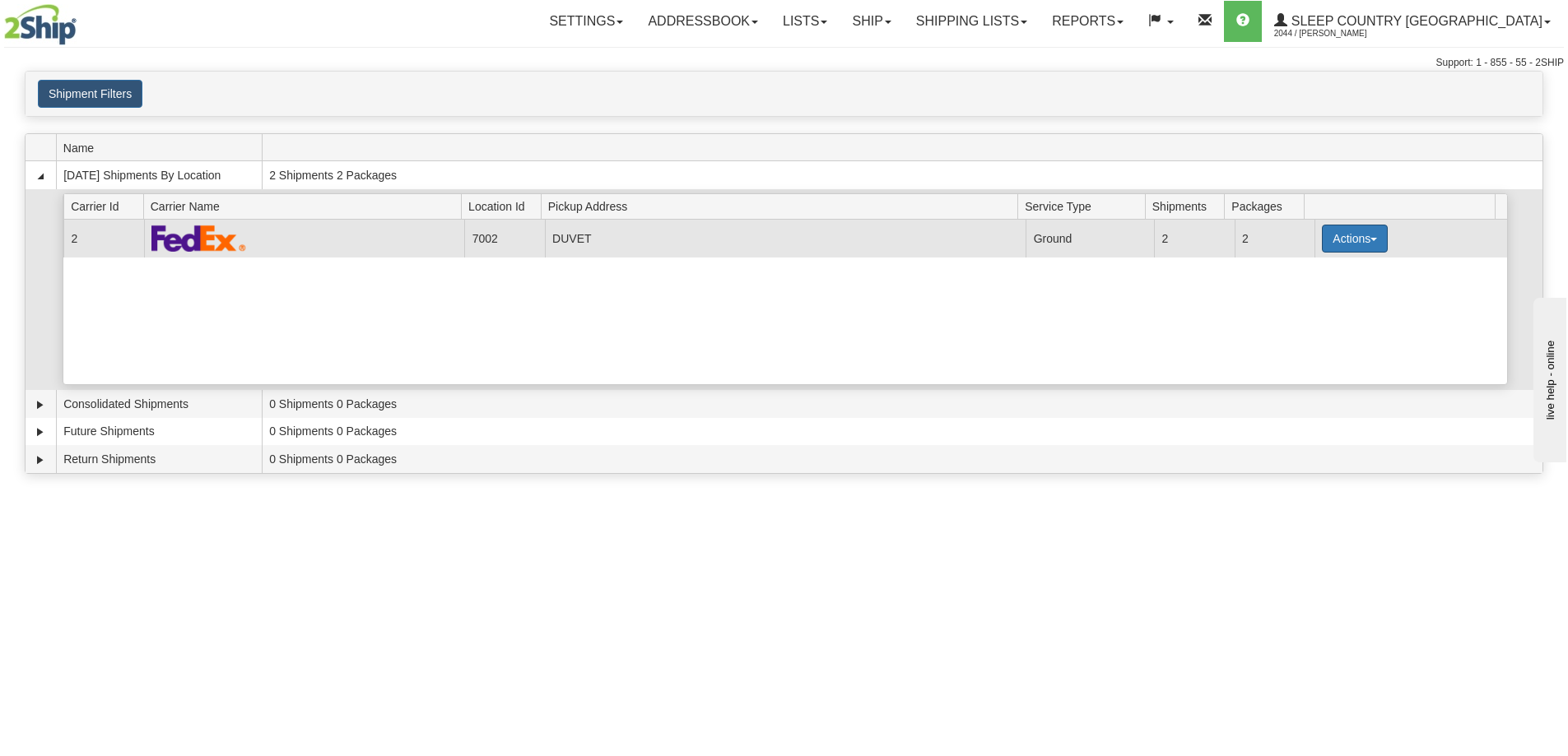
click at [1369, 237] on button "Actions" at bounding box center [1354, 238] width 66 height 28
click at [1298, 292] on span "Close" at bounding box center [1290, 290] width 38 height 11
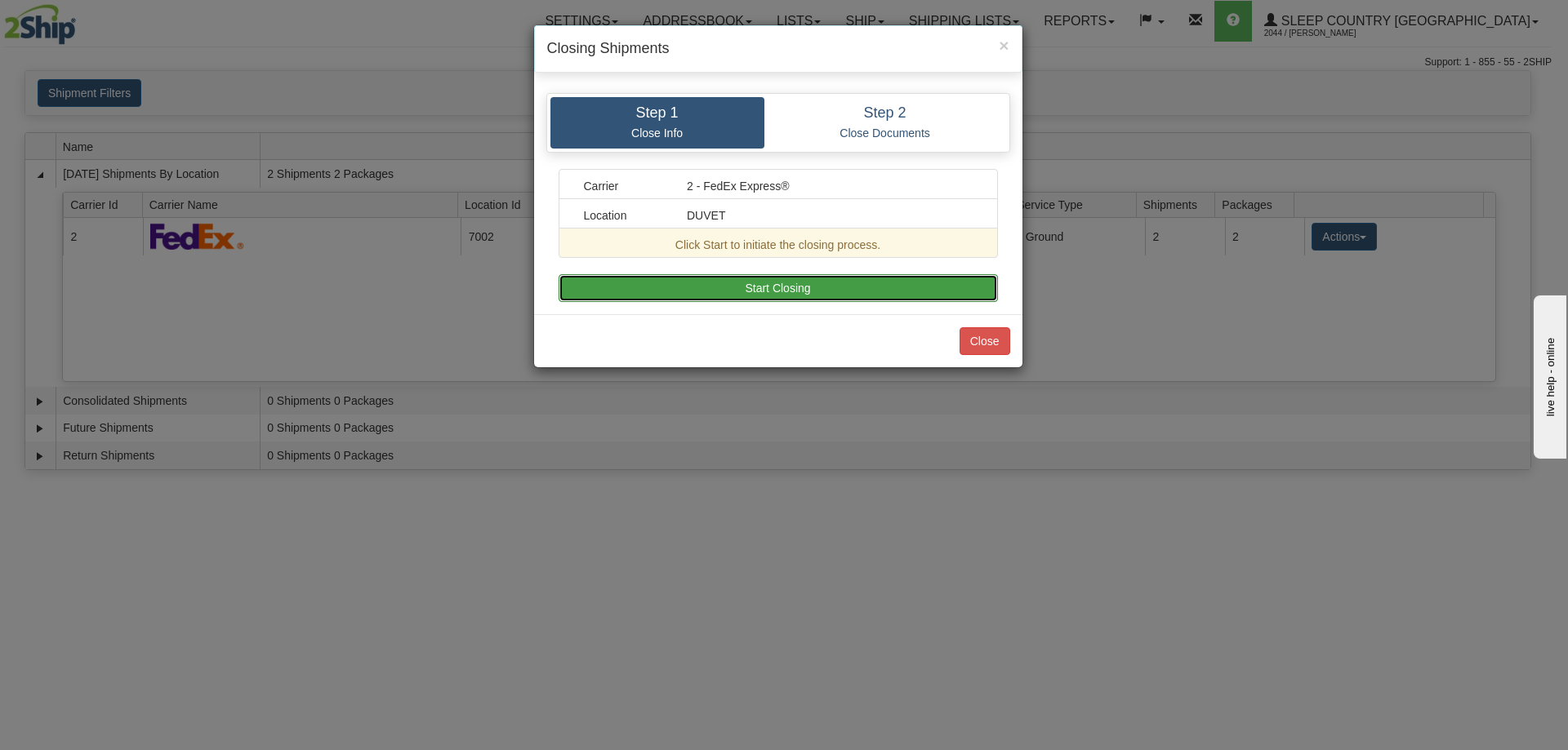
click at [772, 289] on button "Start Closing" at bounding box center [778, 288] width 439 height 28
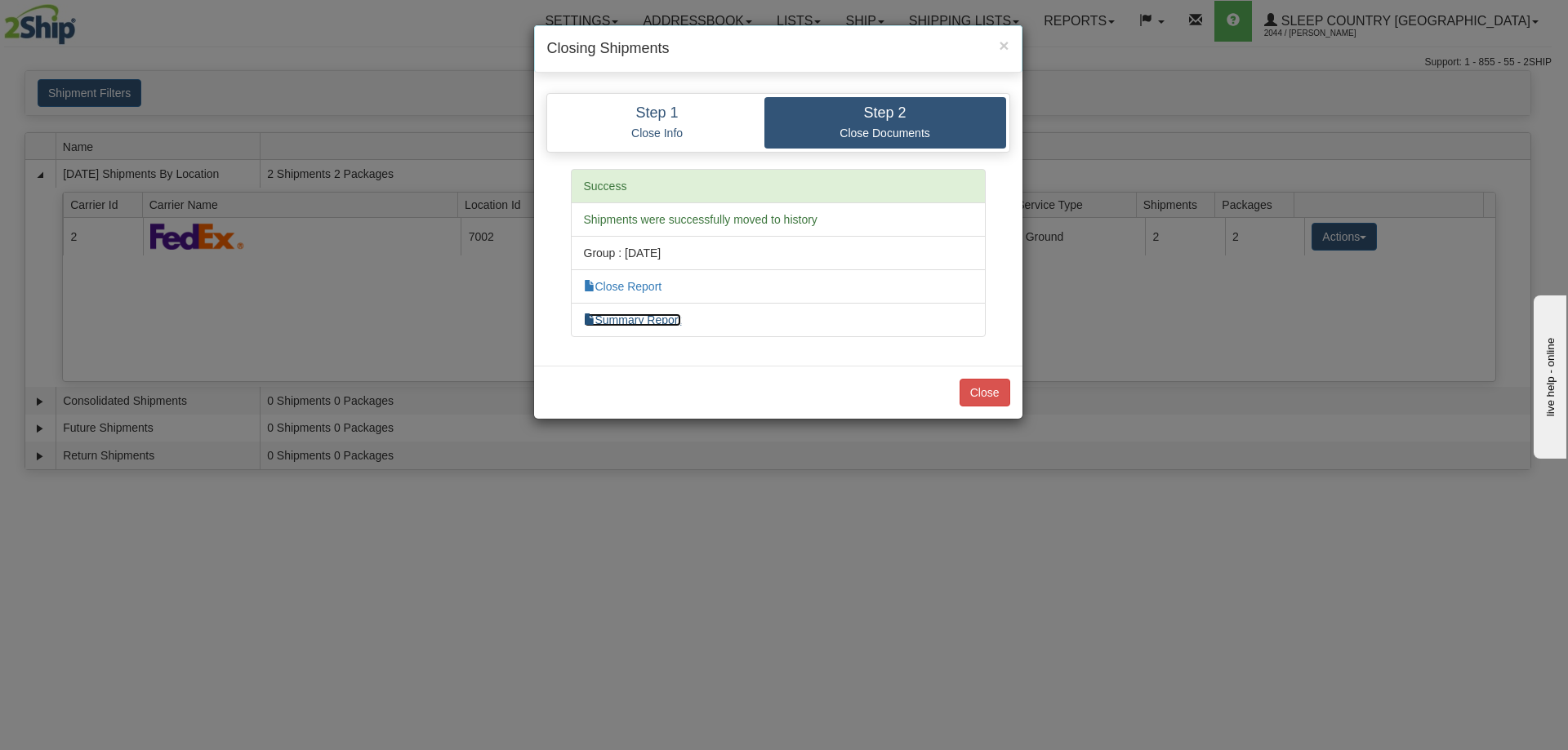
click at [649, 322] on link "Summary Report" at bounding box center [633, 319] width 98 height 13
click at [642, 288] on link "Close Report" at bounding box center [623, 286] width 78 height 13
click at [992, 389] on button "Close" at bounding box center [985, 392] width 51 height 28
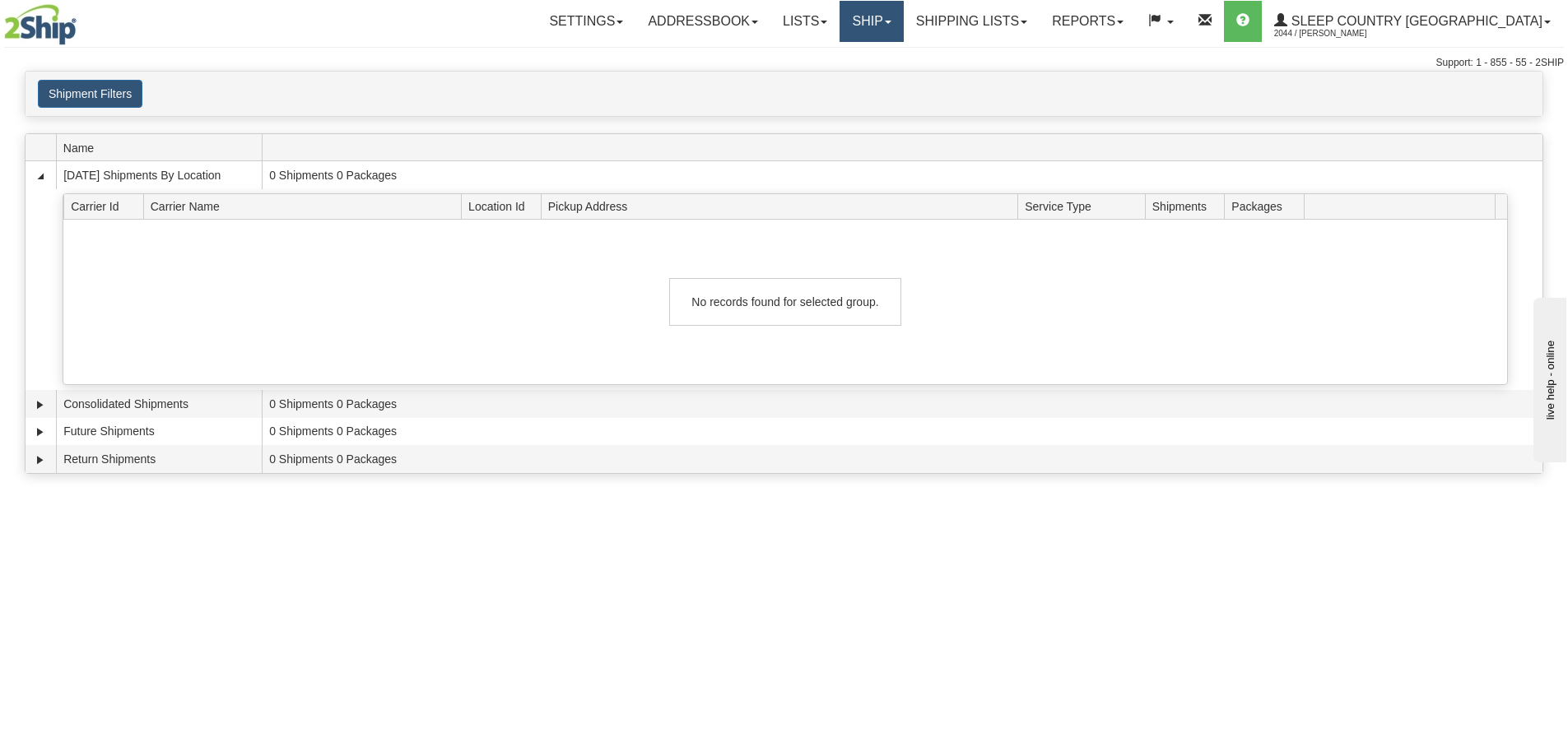
click at [903, 17] on link "Ship" at bounding box center [872, 21] width 63 height 41
click at [887, 79] on span "OnHold / Order Queue" at bounding box center [829, 79] width 116 height 13
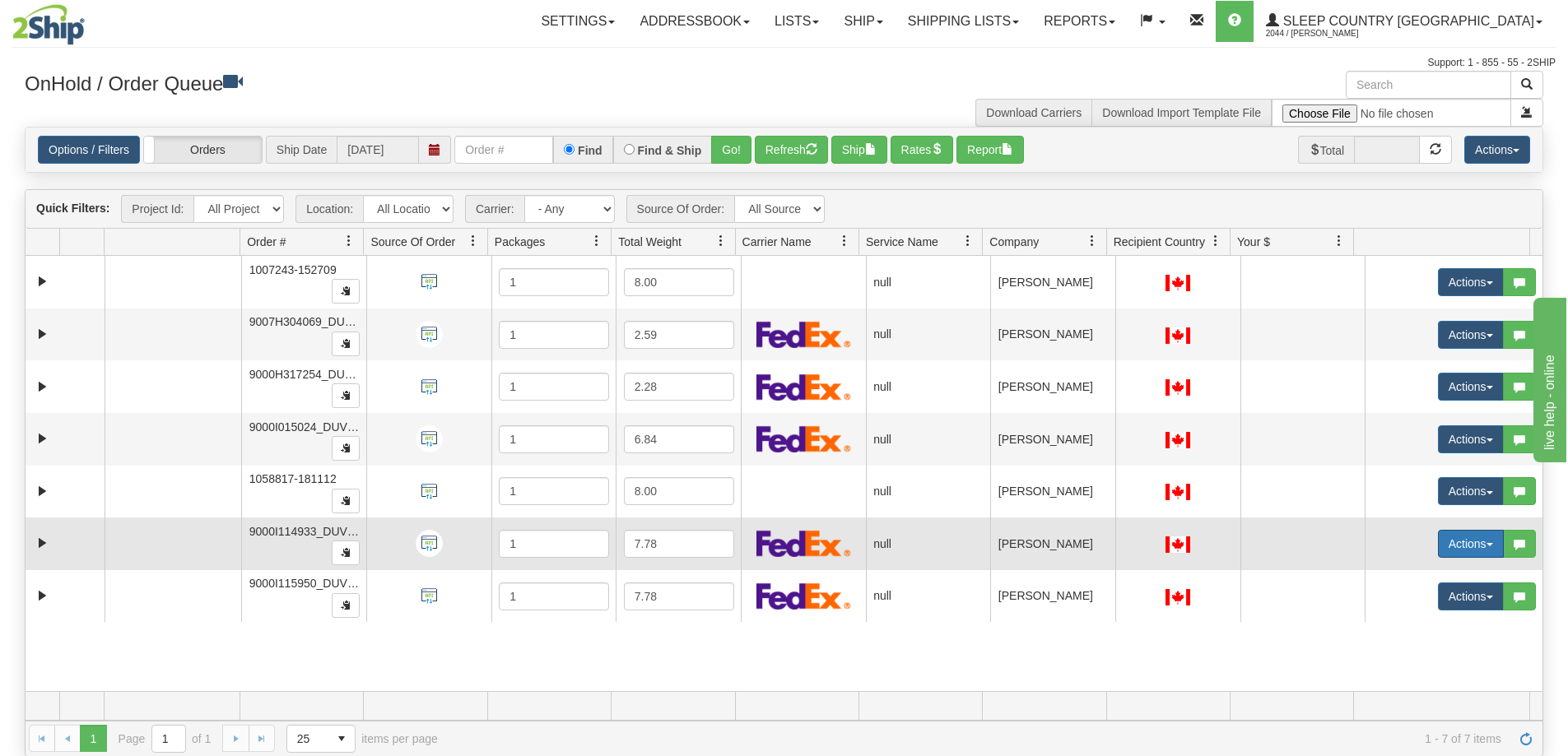
click at [1487, 544] on span "button" at bounding box center [1490, 545] width 7 height 3
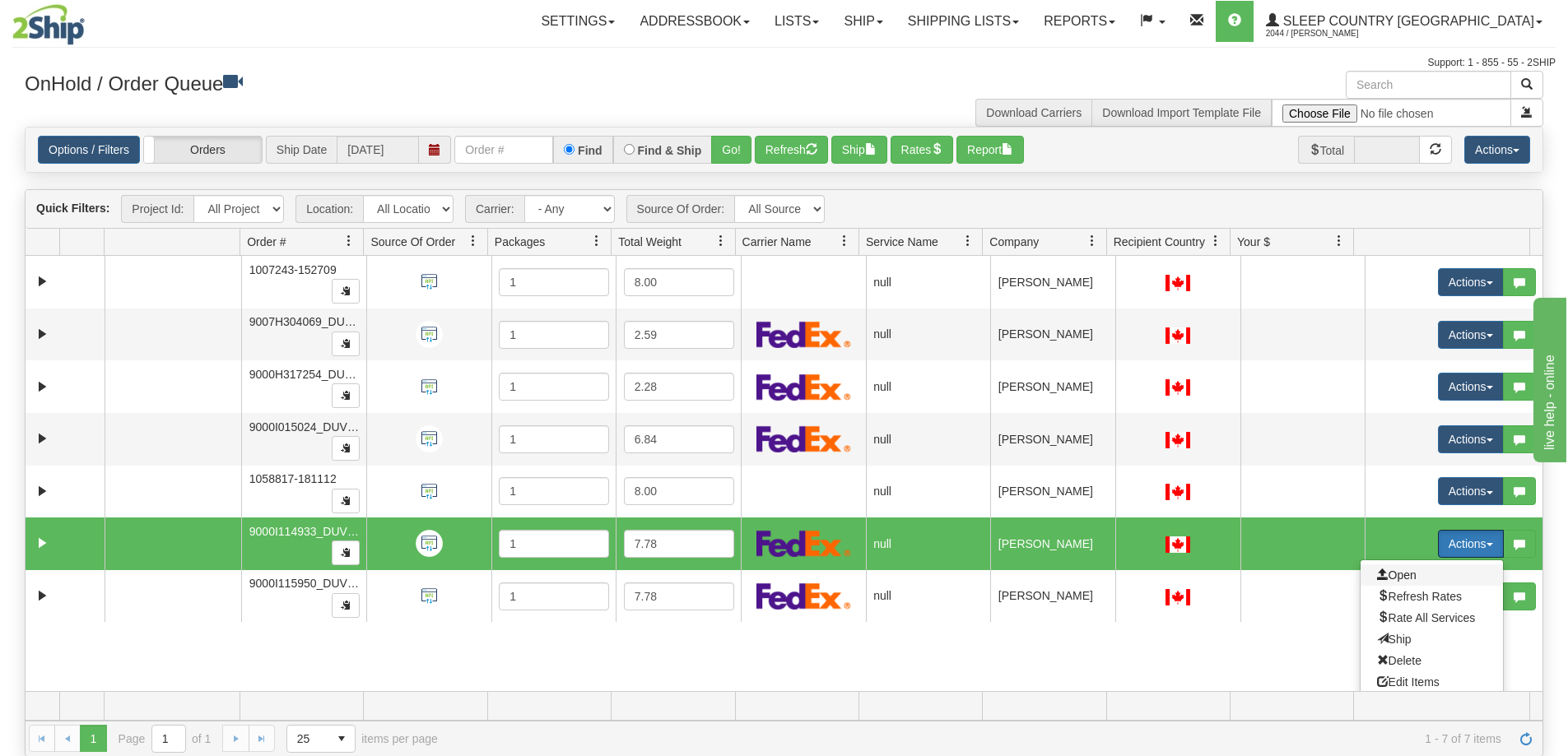
click at [1394, 573] on span "Open" at bounding box center [1397, 575] width 39 height 13
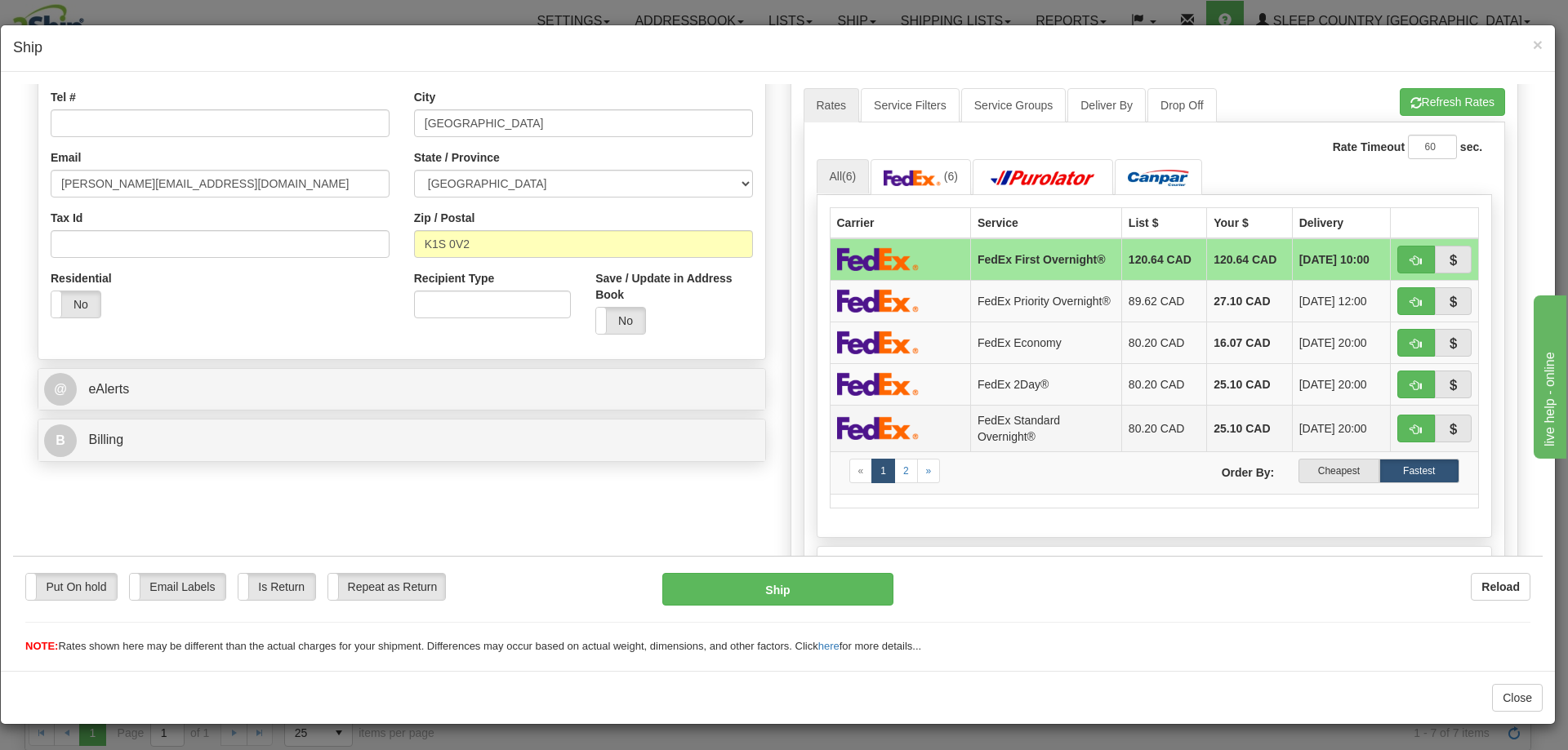
scroll to position [408, 0]
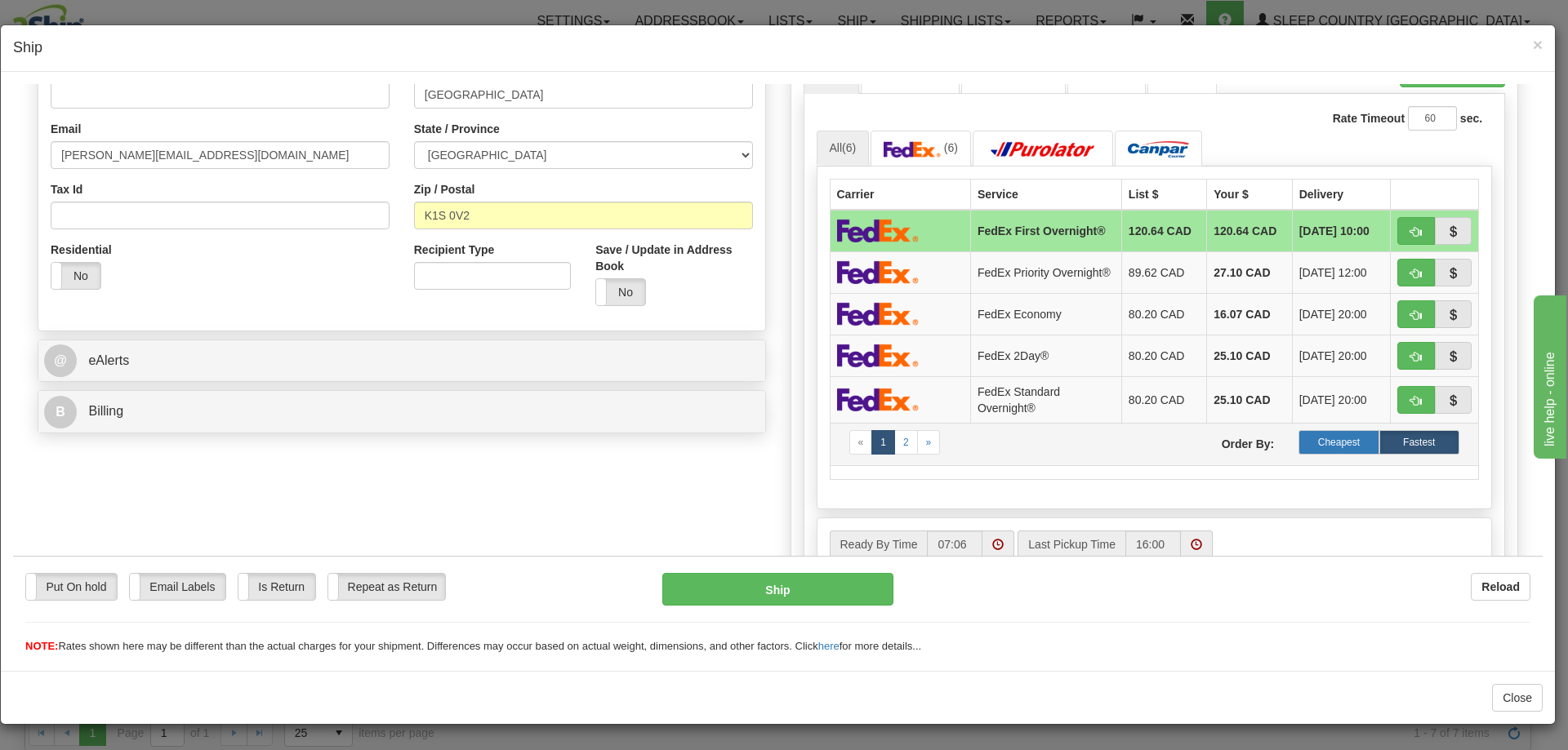
click at [1327, 447] on label "Cheapest" at bounding box center [1338, 442] width 80 height 25
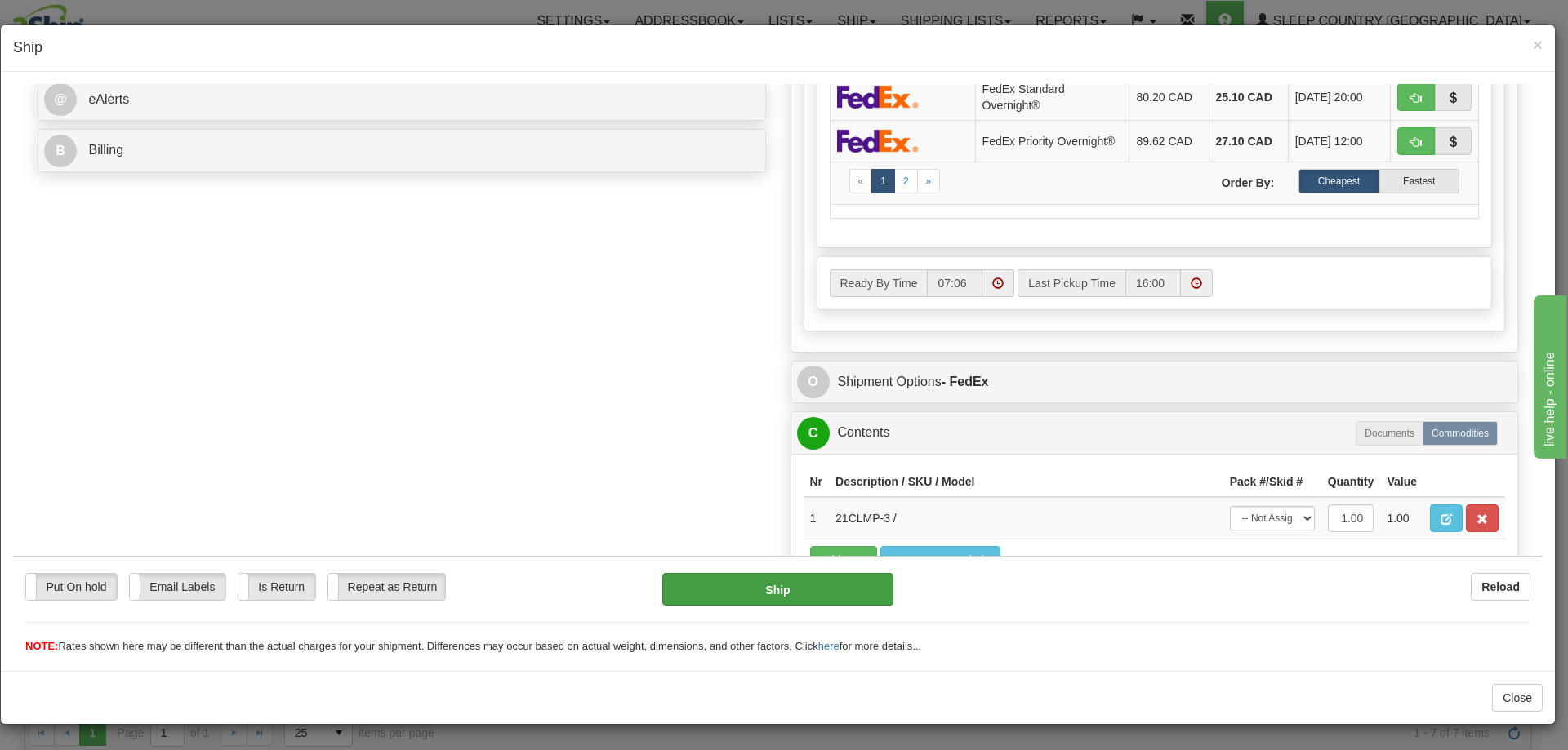
scroll to position [691, 0]
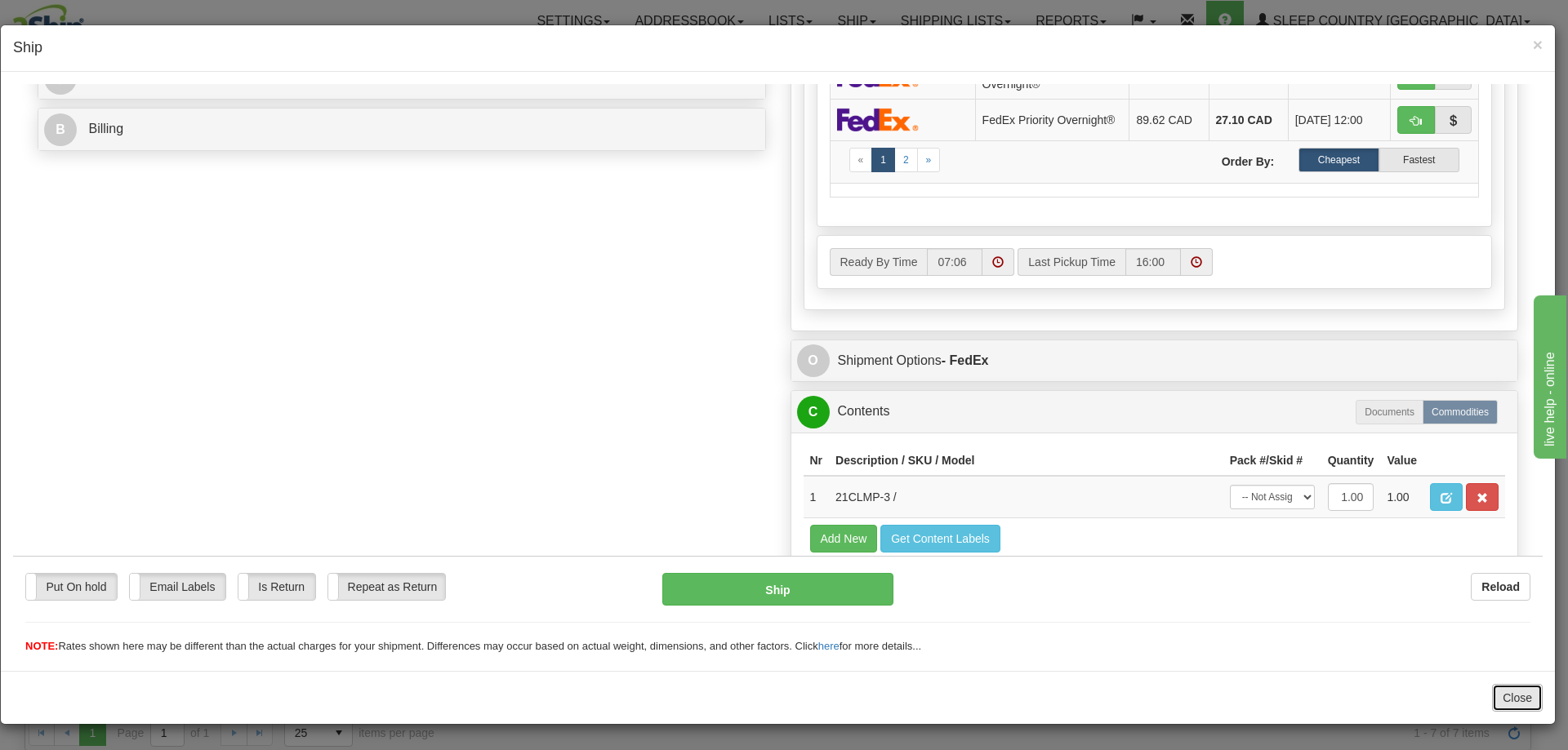
drag, startPoint x: 1523, startPoint y: 695, endPoint x: 1494, endPoint y: 693, distance: 29.1
click at [1522, 695] on button "Close" at bounding box center [1517, 697] width 51 height 28
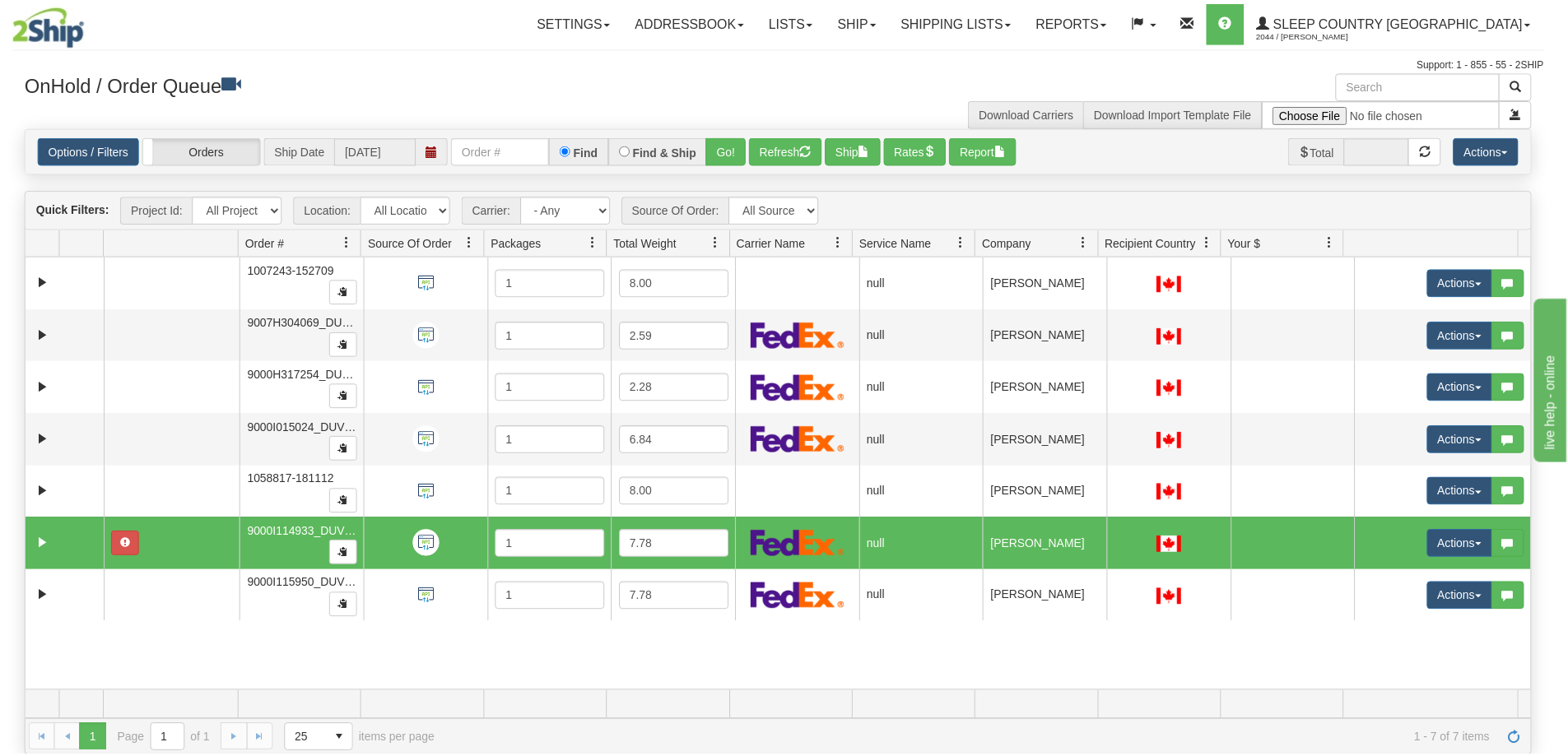
scroll to position [0, 0]
